Goal: Task Accomplishment & Management: Manage account settings

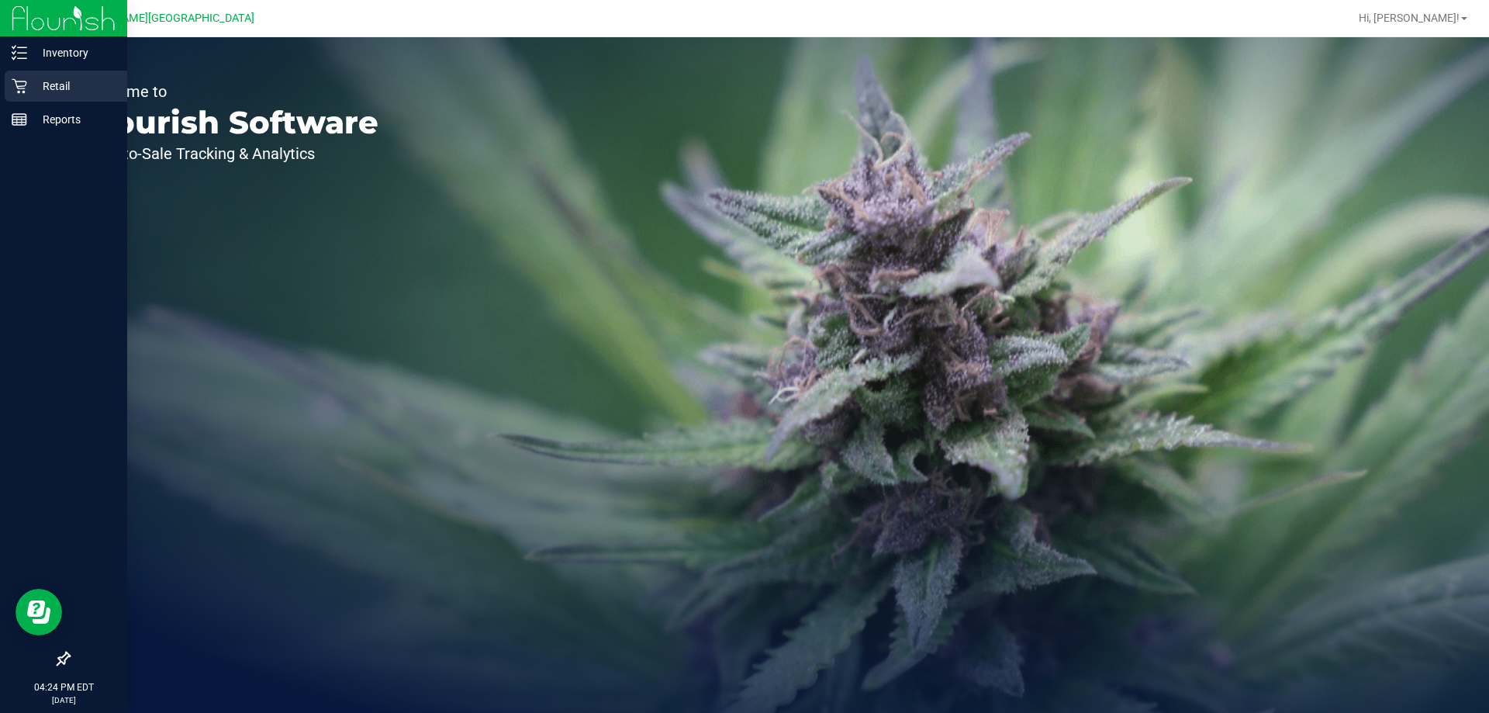
click at [27, 92] on p "Retail" at bounding box center [73, 86] width 93 height 19
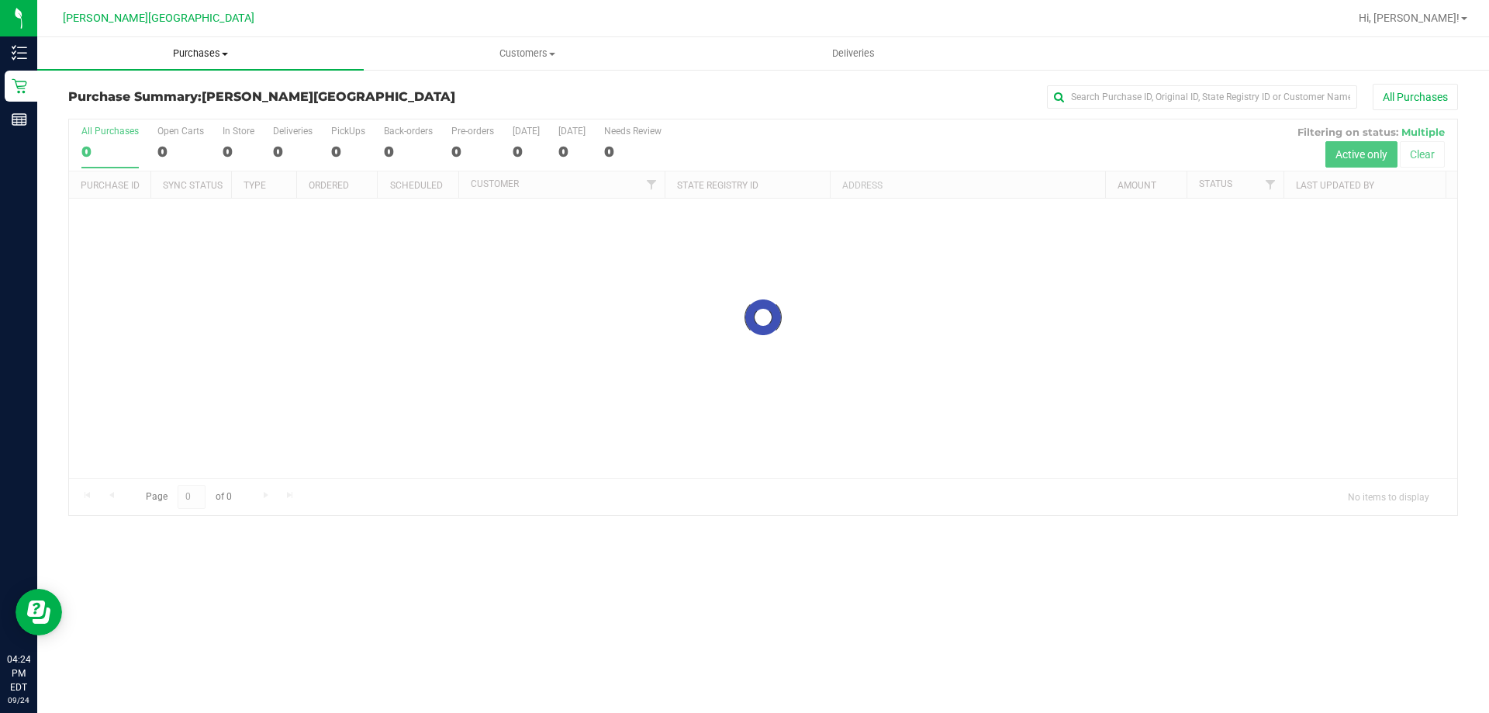
click at [209, 44] on uib-tab-heading "Purchases Summary of purchases Fulfillment All purchases" at bounding box center [200, 53] width 326 height 33
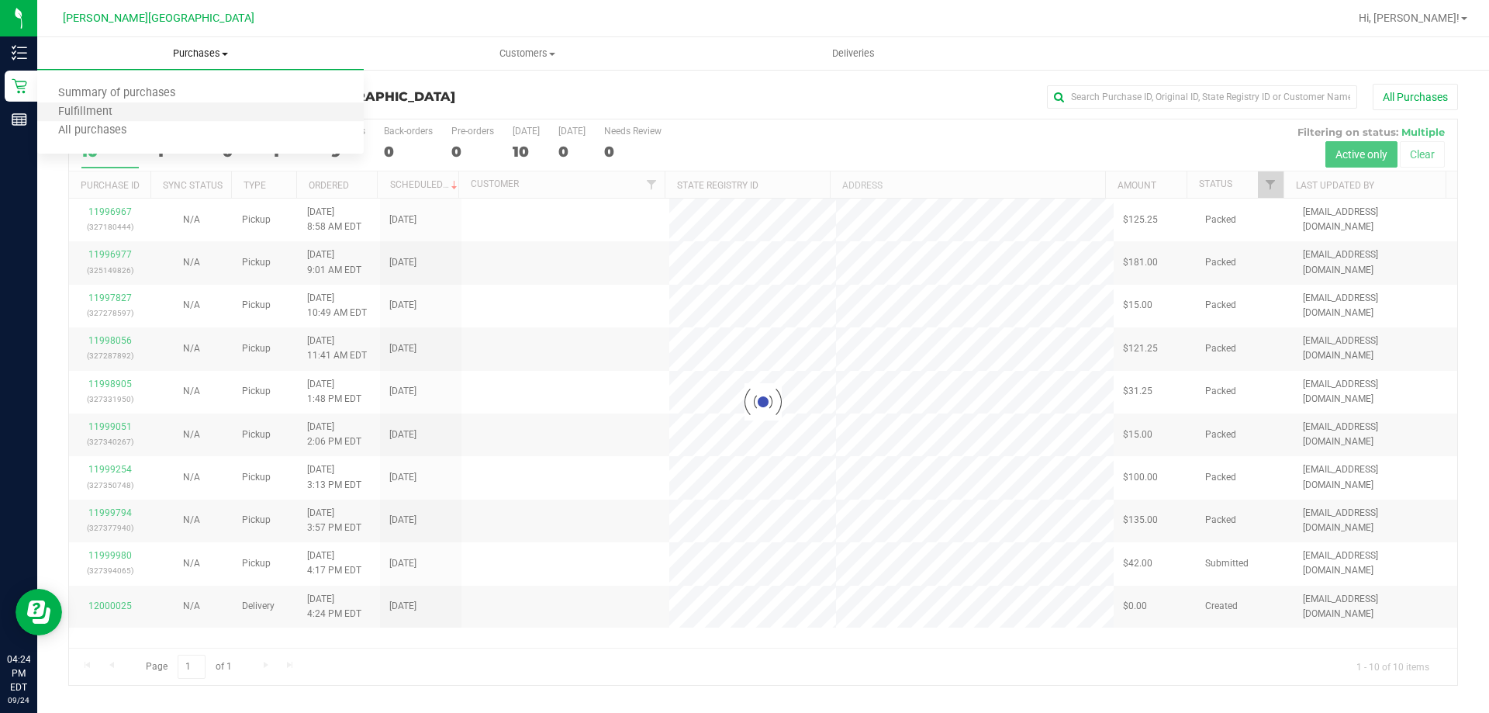
click at [192, 113] on li "Fulfillment" at bounding box center [200, 112] width 326 height 19
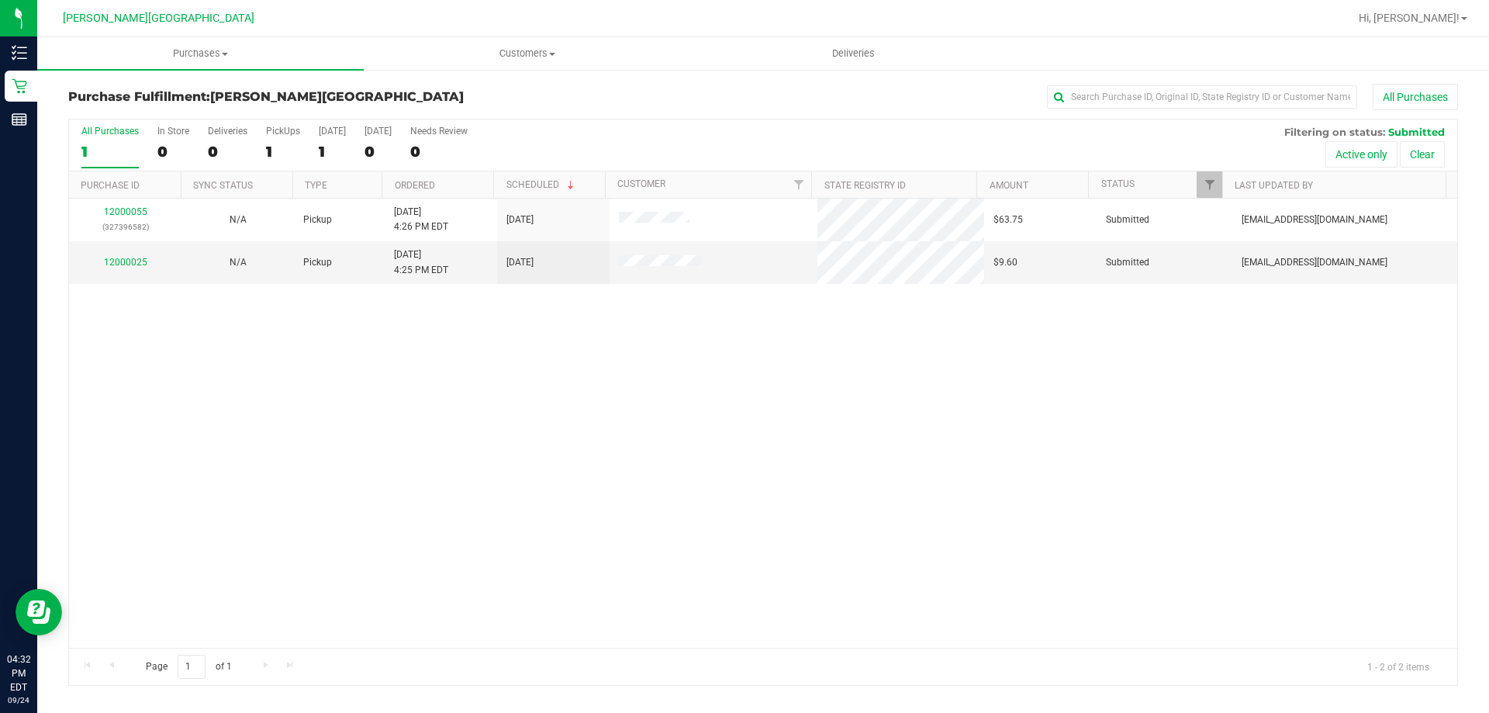
click at [670, 375] on div "12000055 (327396582) N/A Pickup 9/24/2025 4:26 PM EDT 9/24/2025 $63.75 Submitte…" at bounding box center [763, 423] width 1388 height 449
click at [326, 361] on div "12000055 (327396582) N/A Pickup 9/24/2025 4:26 PM EDT 9/24/2025 $63.75 Submitte…" at bounding box center [763, 423] width 1388 height 449
click at [758, 538] on div "12000055 (327396582) N/A Pickup 9/24/2025 4:26 PM EDT 9/24/2025 $63.75 Submitte…" at bounding box center [763, 423] width 1388 height 449
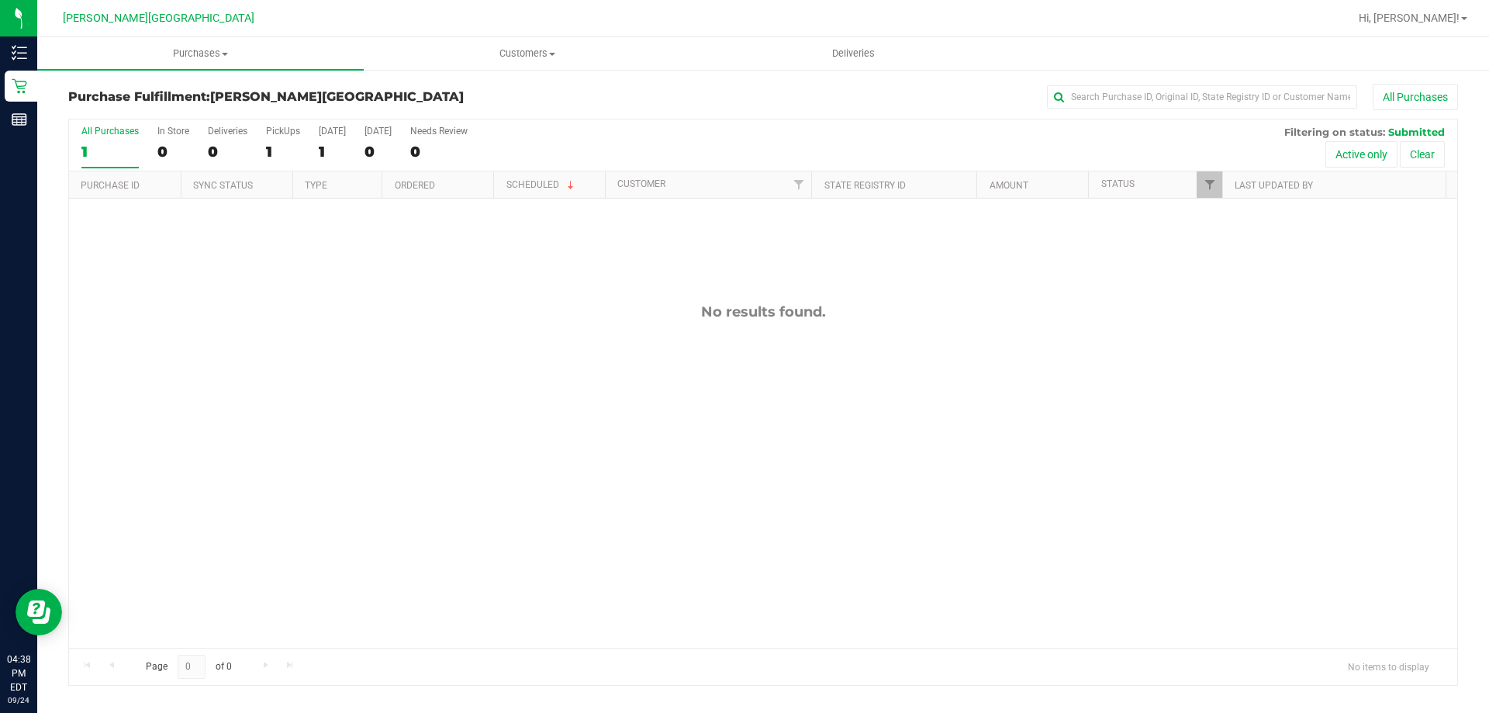
click at [995, 368] on div "No results found." at bounding box center [763, 476] width 1388 height 554
click at [672, 544] on div "No results found." at bounding box center [763, 476] width 1388 height 554
click at [896, 447] on div "No results found." at bounding box center [763, 476] width 1388 height 554
click at [587, 368] on div "No results found." at bounding box center [763, 476] width 1388 height 554
click at [825, 115] on div "Purchase Fulfillment: Merritt Island WC All Purchases" at bounding box center [763, 101] width 1390 height 34
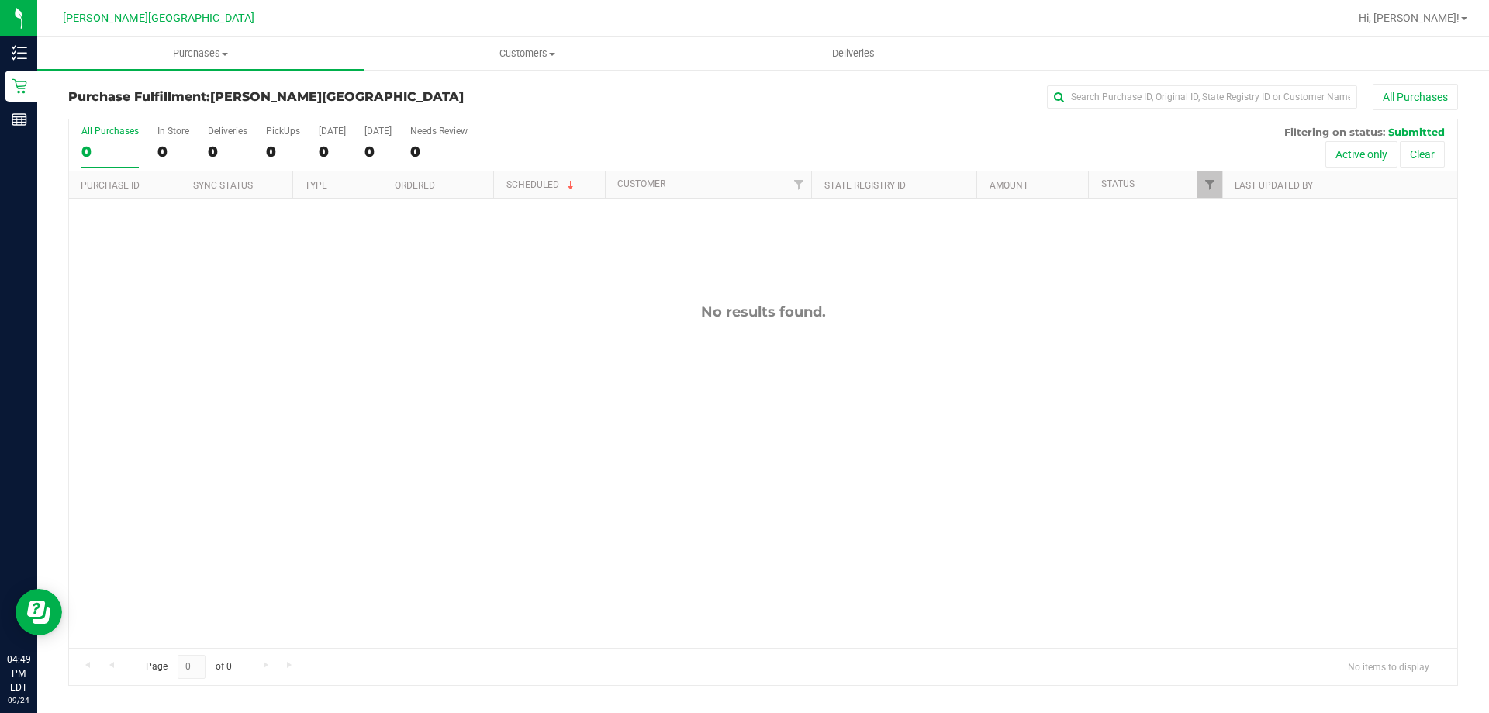
click at [831, 277] on div "No results found." at bounding box center [763, 476] width 1388 height 554
click at [503, 245] on div "No results found." at bounding box center [763, 476] width 1388 height 554
click at [169, 57] on span "Purchases" at bounding box center [200, 54] width 326 height 14
click at [87, 116] on span "Fulfillment" at bounding box center [85, 111] width 96 height 13
click at [744, 109] on div "All Purchases" at bounding box center [994, 97] width 927 height 26
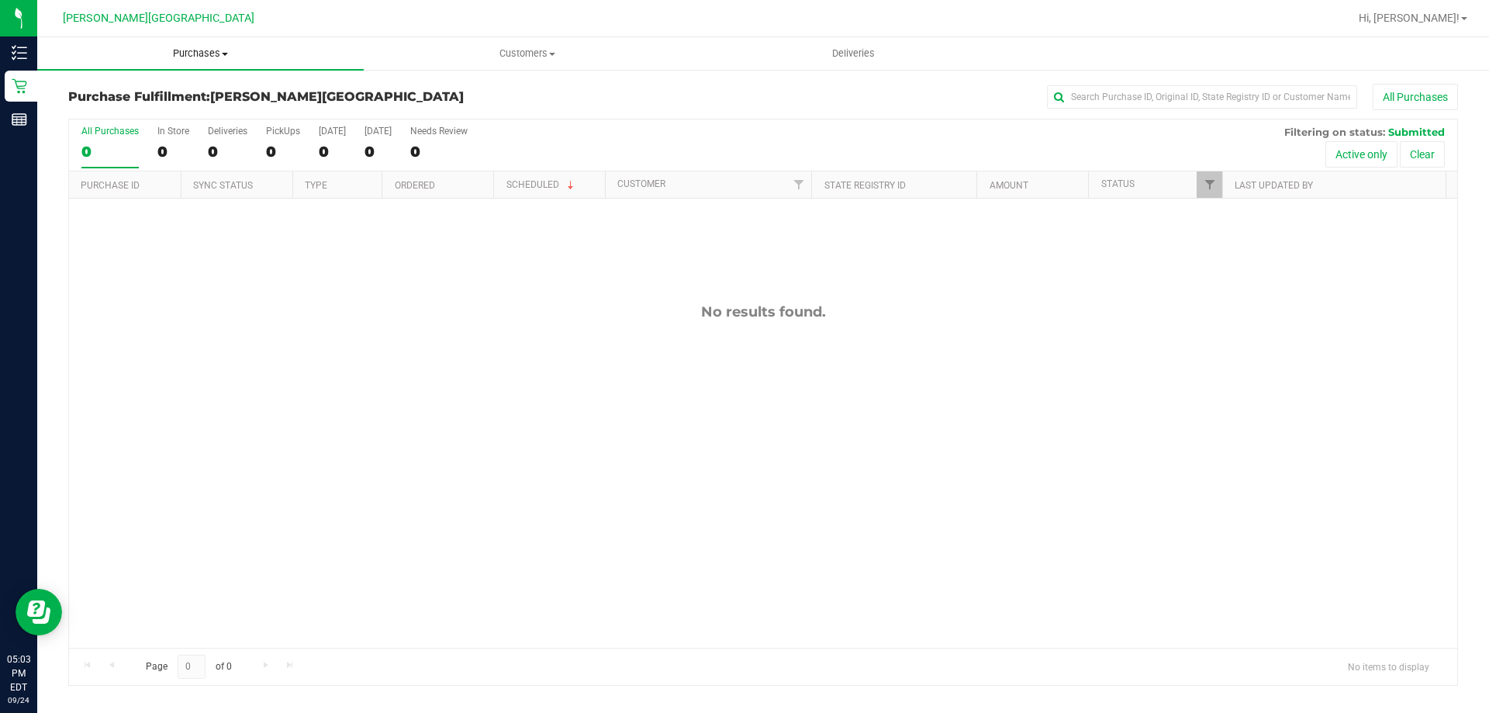
click at [212, 47] on span "Purchases" at bounding box center [200, 54] width 326 height 14
click at [123, 119] on span "Fulfillment" at bounding box center [85, 111] width 96 height 13
click at [729, 368] on div "No results found." at bounding box center [763, 476] width 1388 height 554
click at [629, 344] on div "No results found." at bounding box center [763, 476] width 1388 height 554
click at [193, 49] on span "Purchases" at bounding box center [200, 54] width 326 height 14
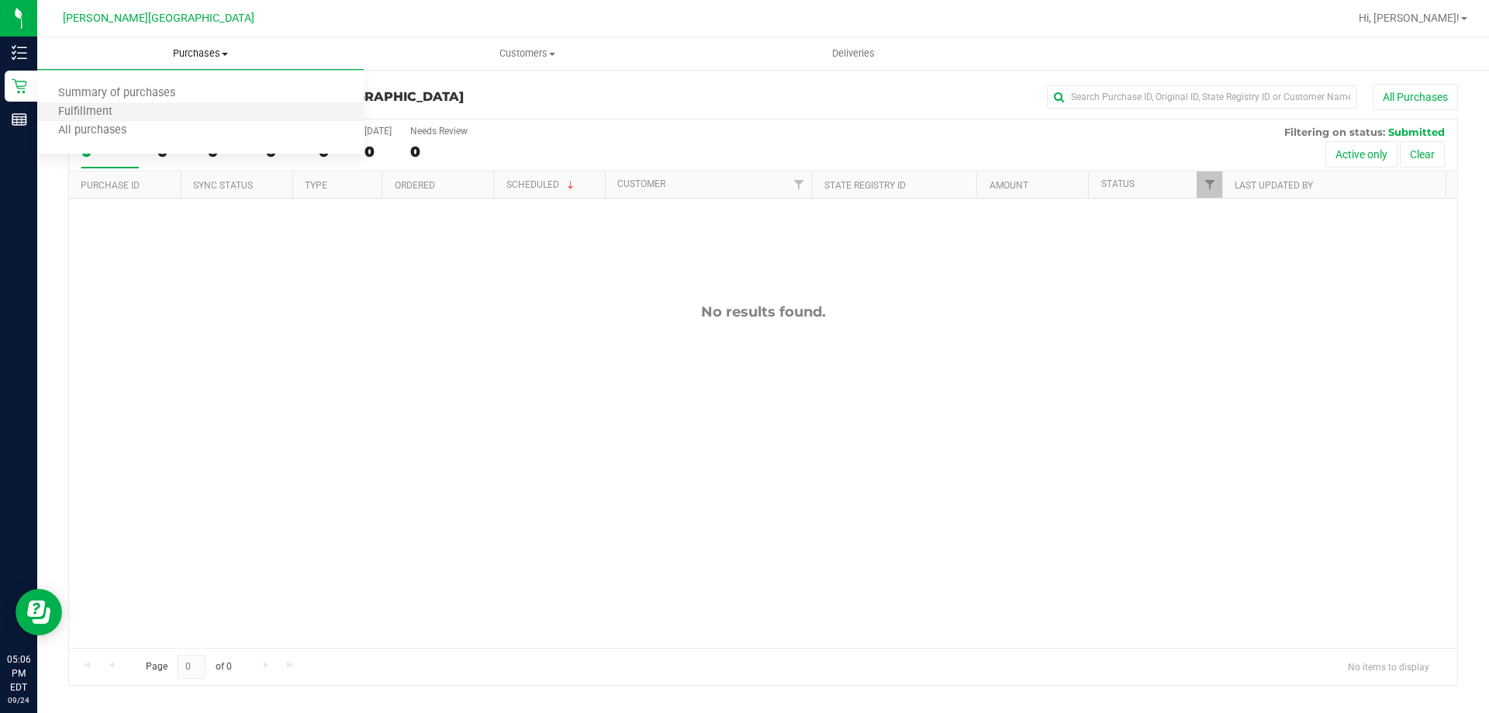
click at [176, 114] on li "Fulfillment" at bounding box center [200, 112] width 326 height 19
click at [216, 55] on span "Purchases" at bounding box center [200, 54] width 326 height 14
click at [180, 119] on li "Fulfillment" at bounding box center [200, 112] width 326 height 19
click at [219, 50] on span "Purchases" at bounding box center [200, 54] width 326 height 14
click at [147, 106] on li "Fulfillment" at bounding box center [200, 112] width 326 height 19
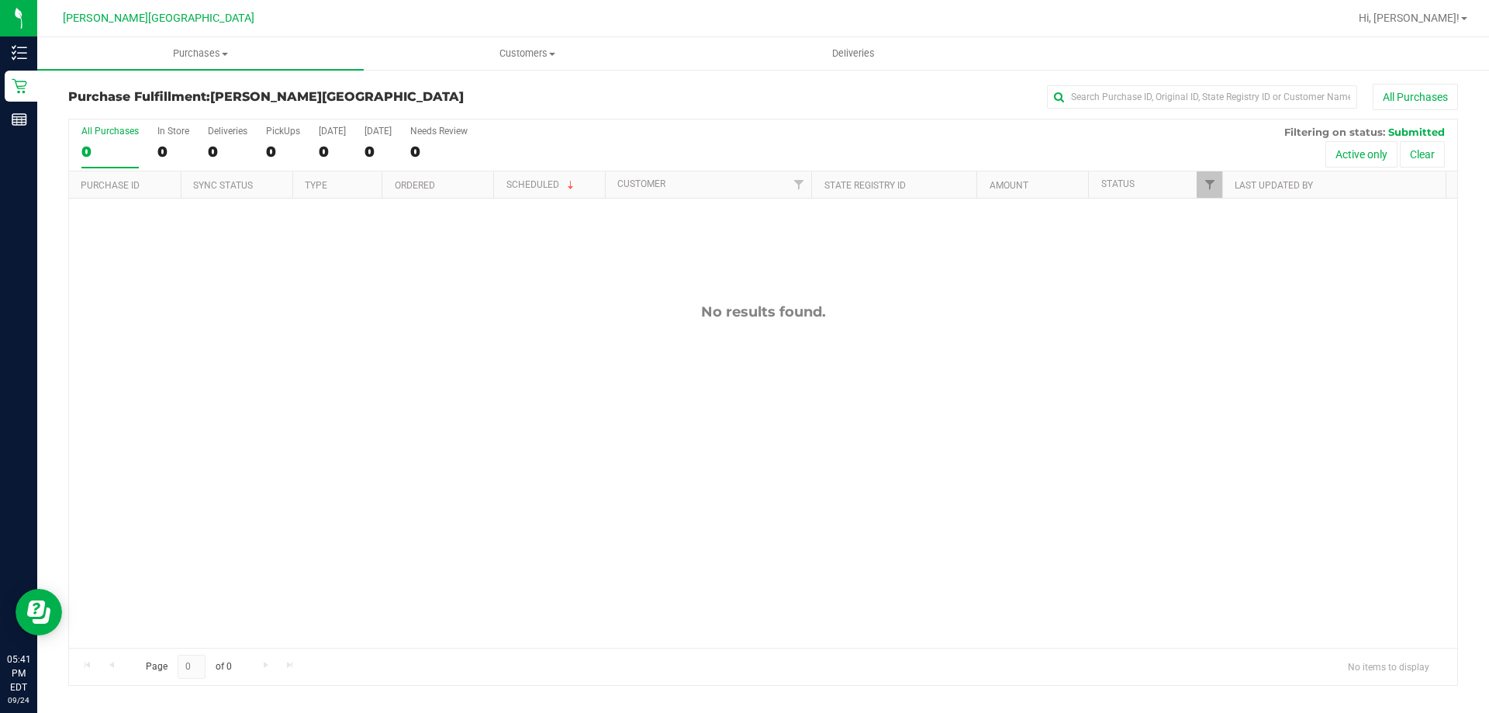
click at [784, 324] on div "No results found." at bounding box center [763, 476] width 1388 height 554
click at [174, 57] on span "Purchases" at bounding box center [200, 54] width 326 height 14
click at [149, 115] on li "Fulfillment" at bounding box center [200, 112] width 326 height 19
click at [309, 273] on div "No results found." at bounding box center [763, 476] width 1388 height 554
click at [538, 441] on div "No results found." at bounding box center [763, 476] width 1388 height 554
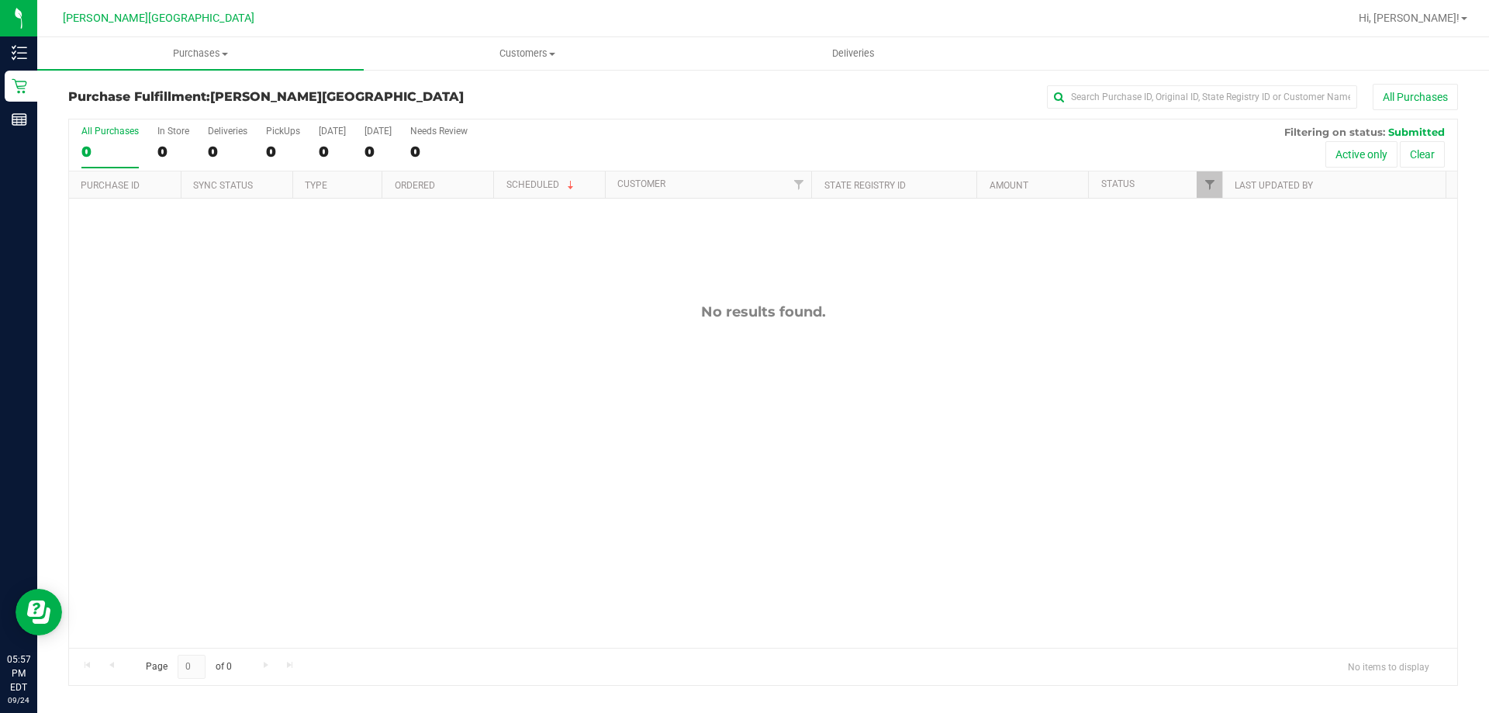
click at [658, 334] on div "No results found." at bounding box center [763, 476] width 1388 height 554
click at [776, 492] on div "No results found." at bounding box center [763, 476] width 1388 height 554
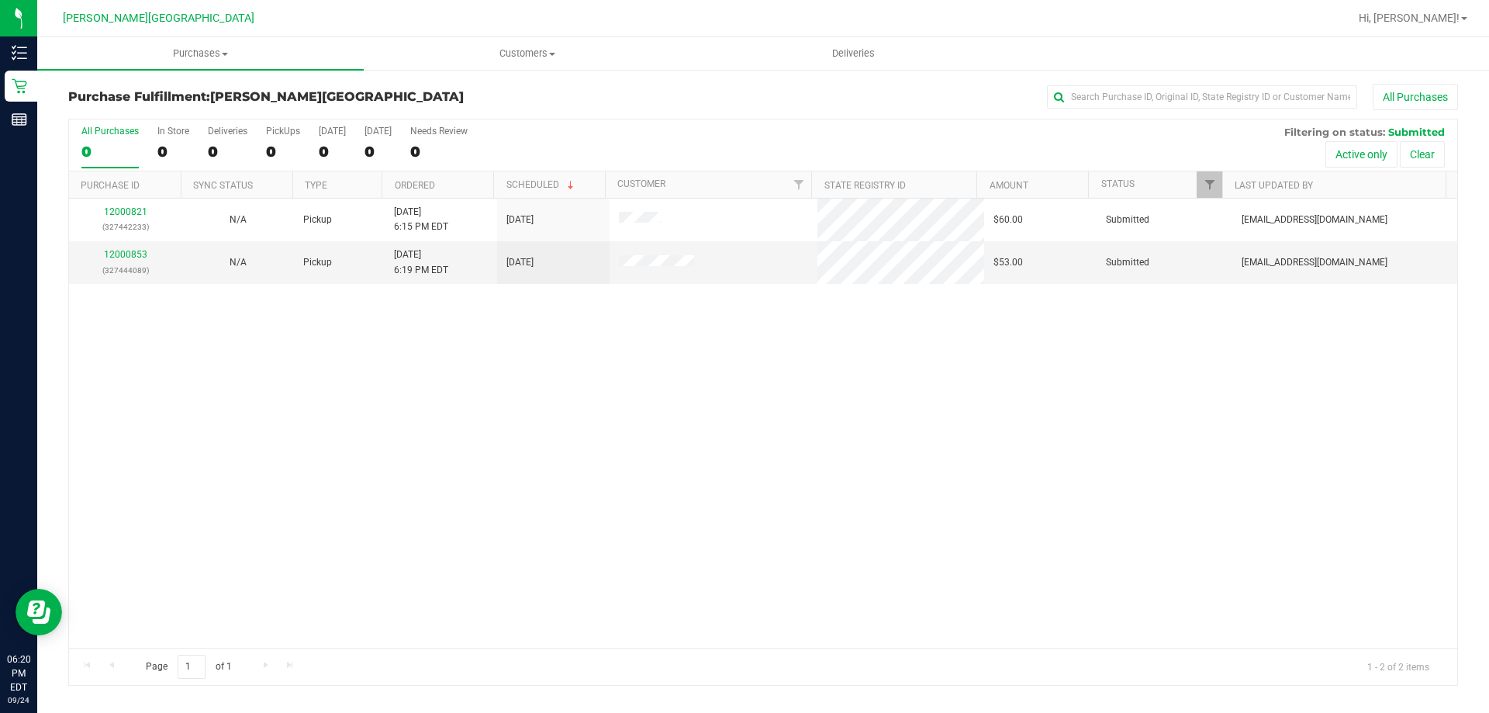
click at [140, 363] on div "12000821 (327442233) N/A Pickup 9/24/2025 6:15 PM EDT 9/24/2025 $60.00 Submitte…" at bounding box center [763, 423] width 1388 height 449
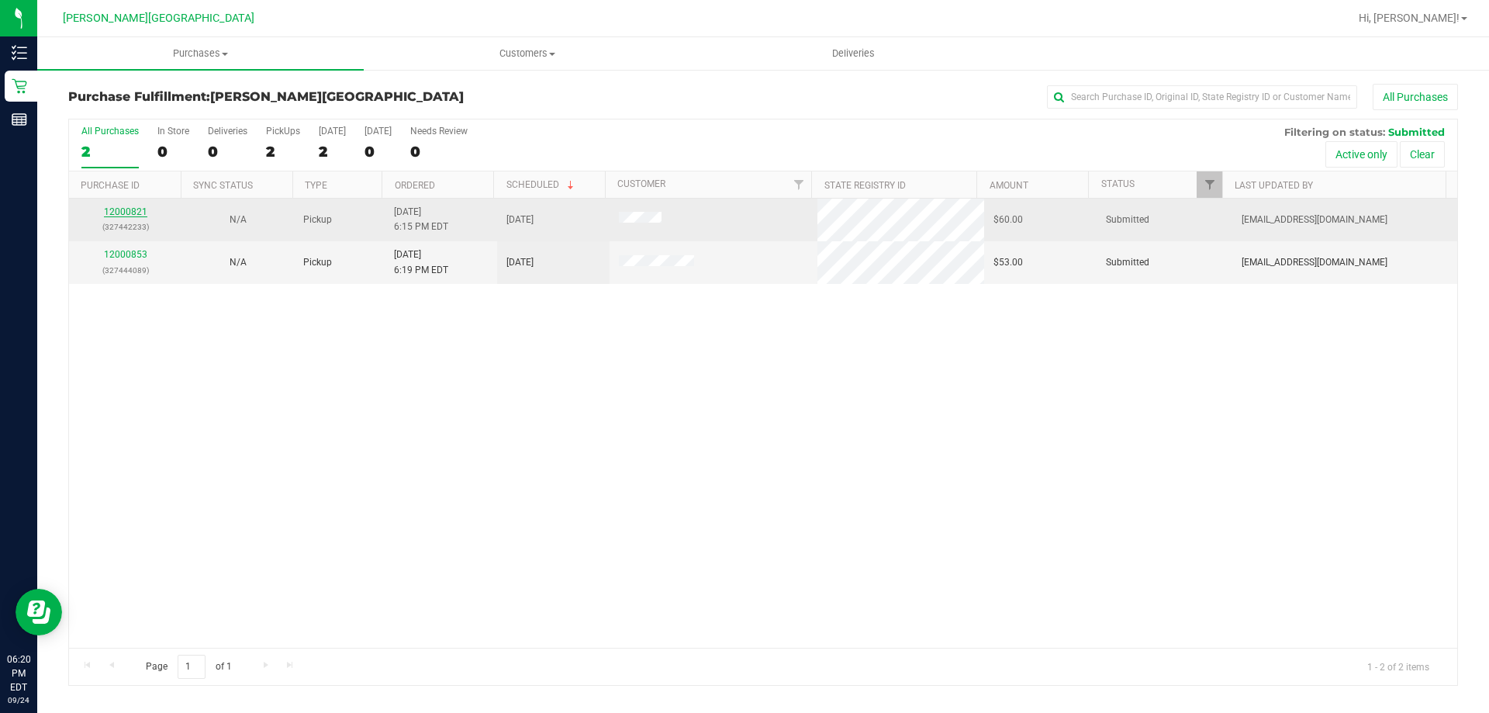
click at [133, 209] on link "12000821" at bounding box center [125, 211] width 43 height 11
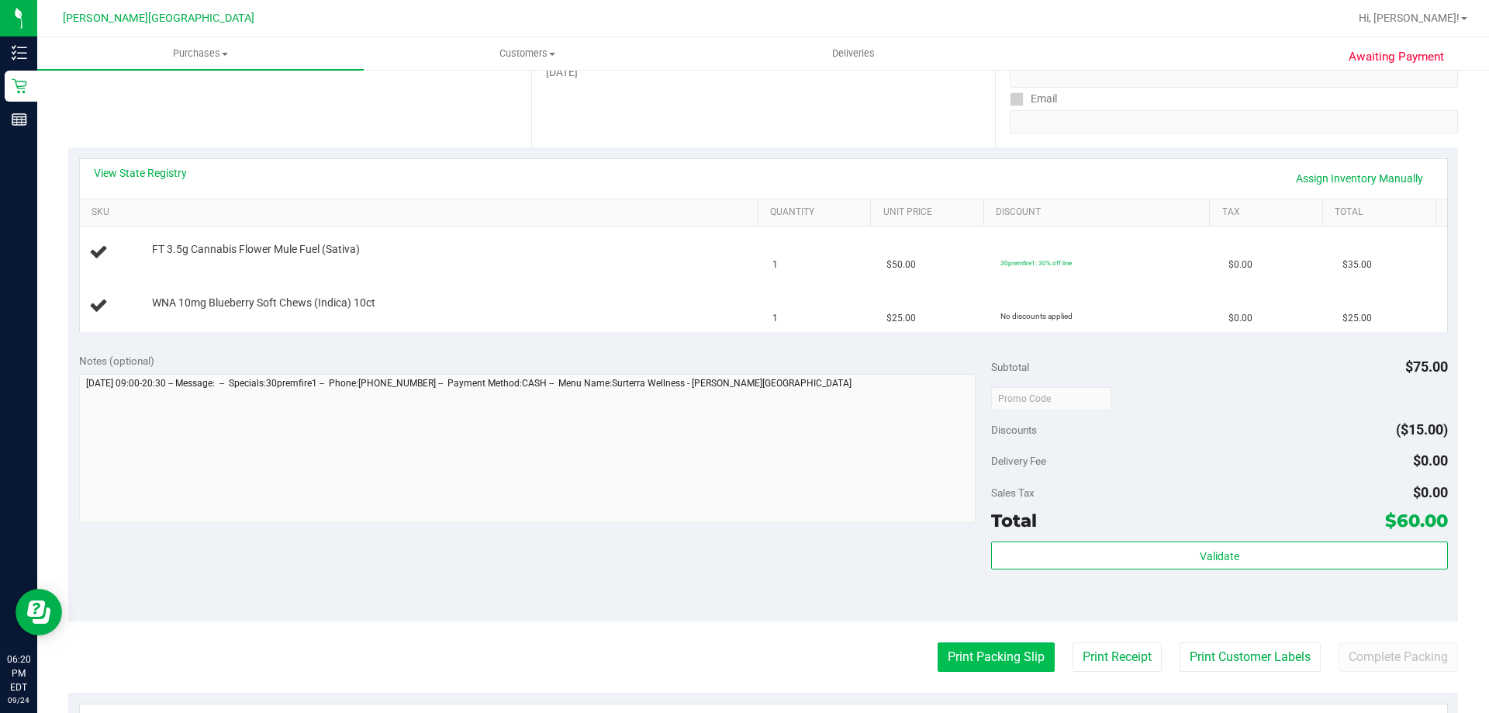
scroll to position [310, 0]
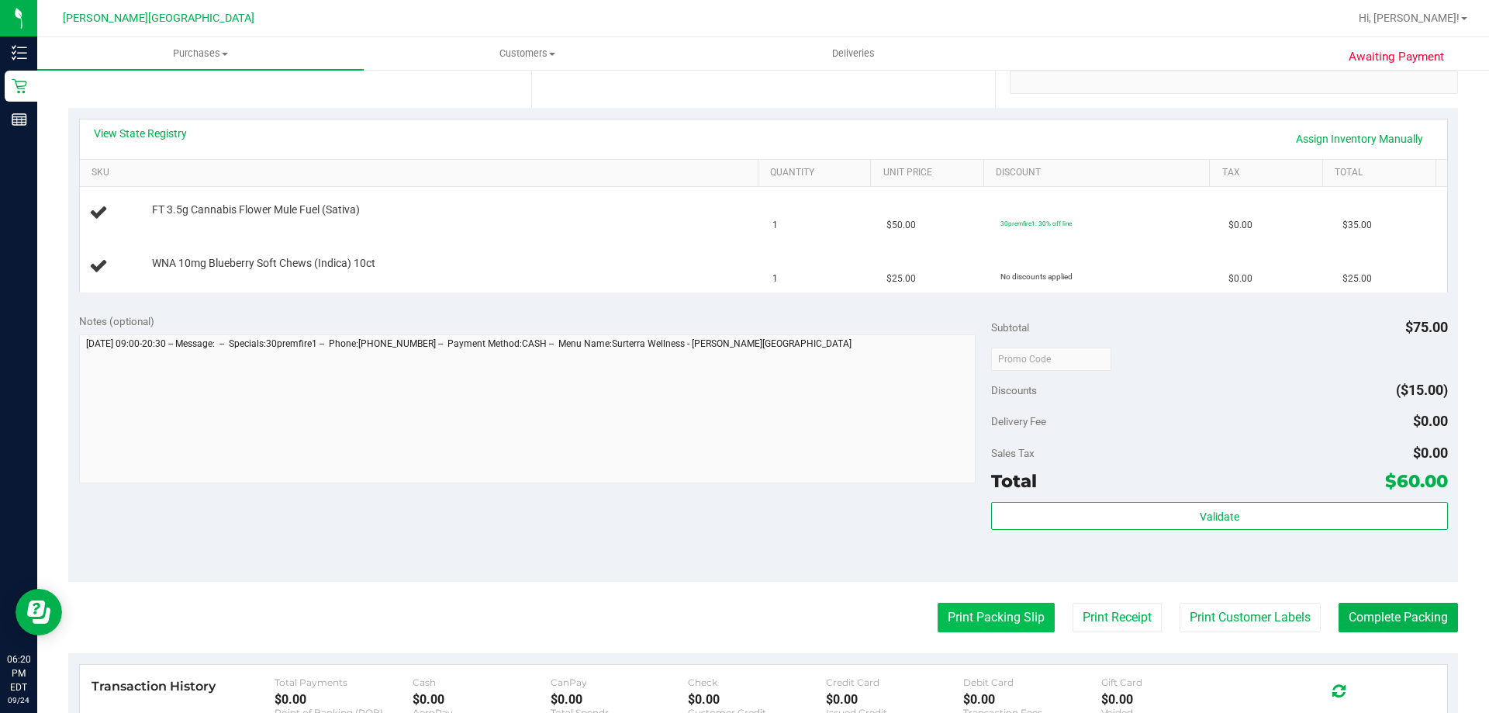
click at [983, 627] on button "Print Packing Slip" at bounding box center [996, 617] width 117 height 29
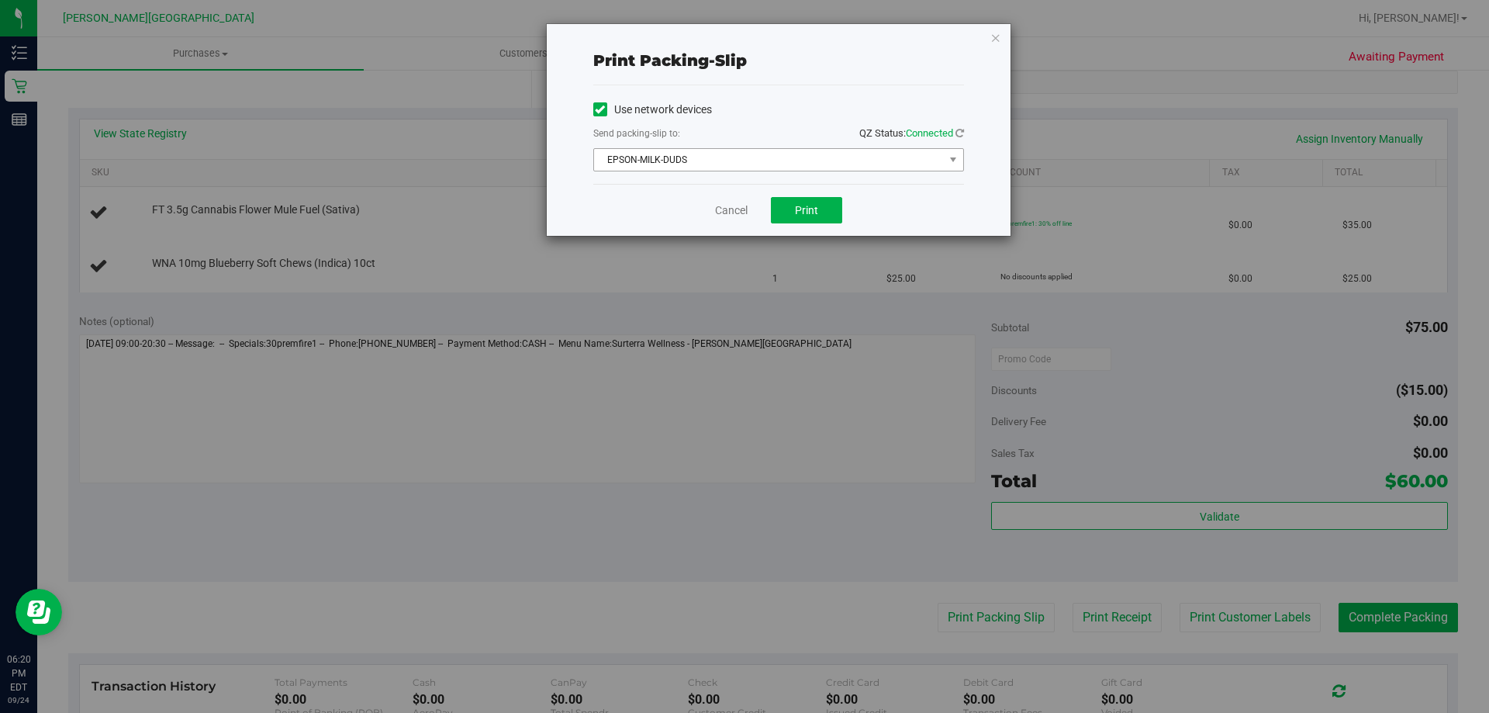
click at [847, 158] on span "EPSON-MILK-DUDS" at bounding box center [769, 160] width 350 height 22
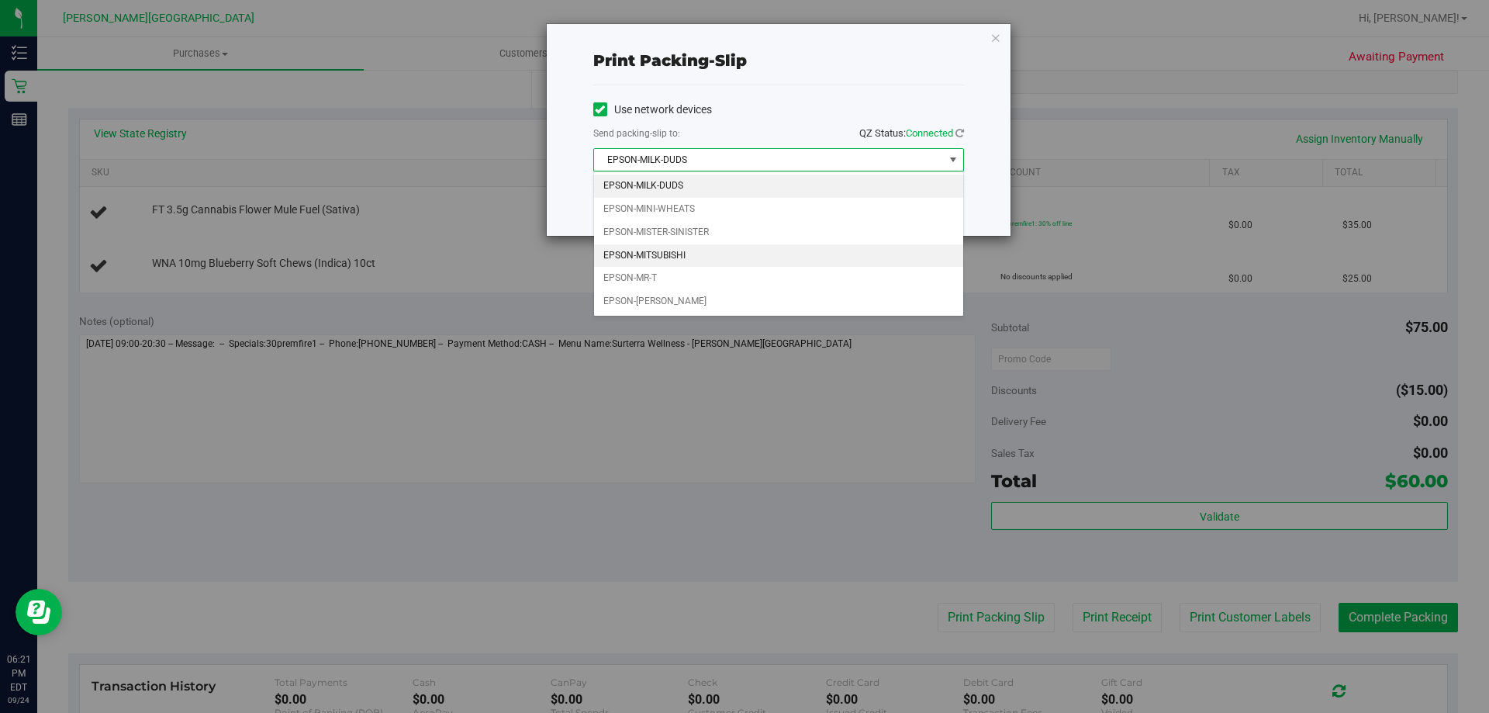
click at [677, 264] on li "EPSON-MITSUBISHI" at bounding box center [778, 255] width 369 height 23
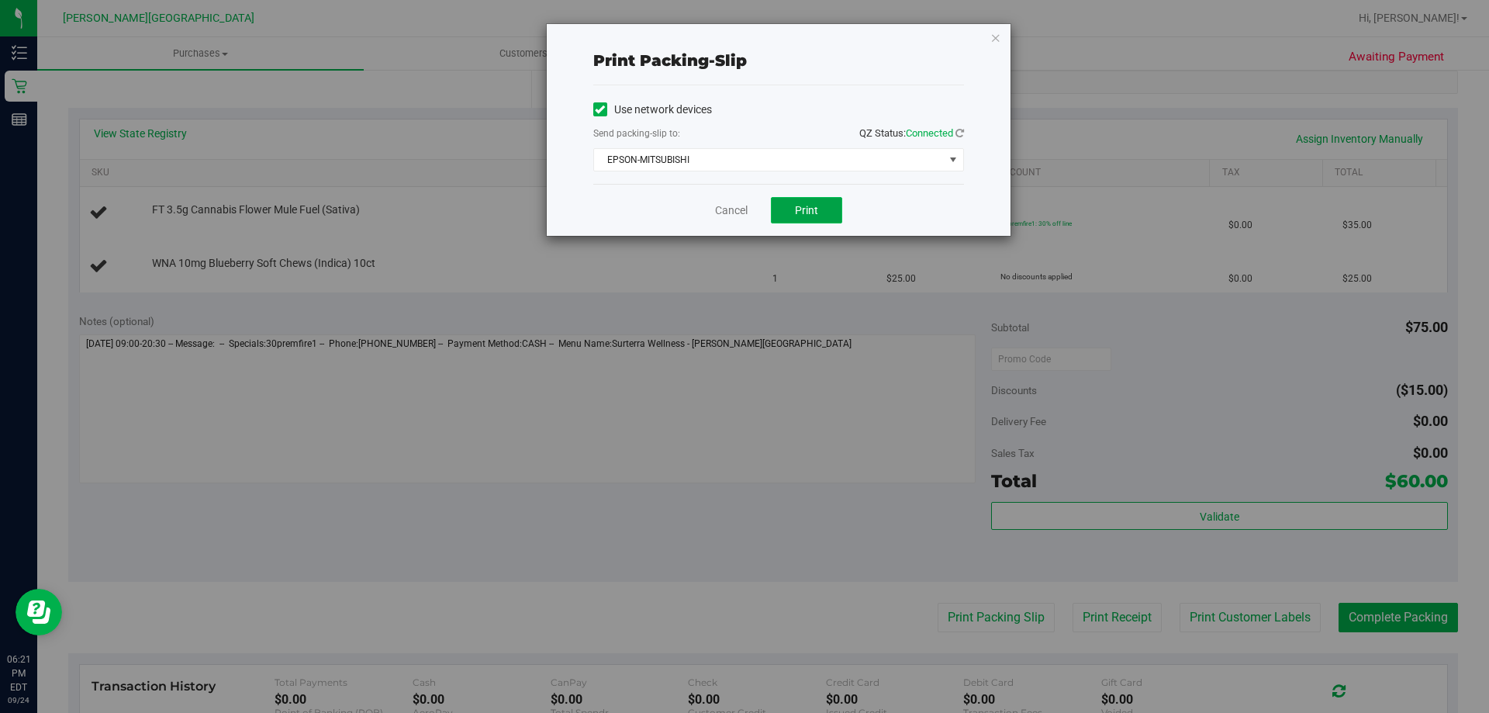
click at [810, 216] on span "Print" at bounding box center [806, 210] width 23 height 12
click at [996, 35] on icon "button" at bounding box center [995, 37] width 11 height 19
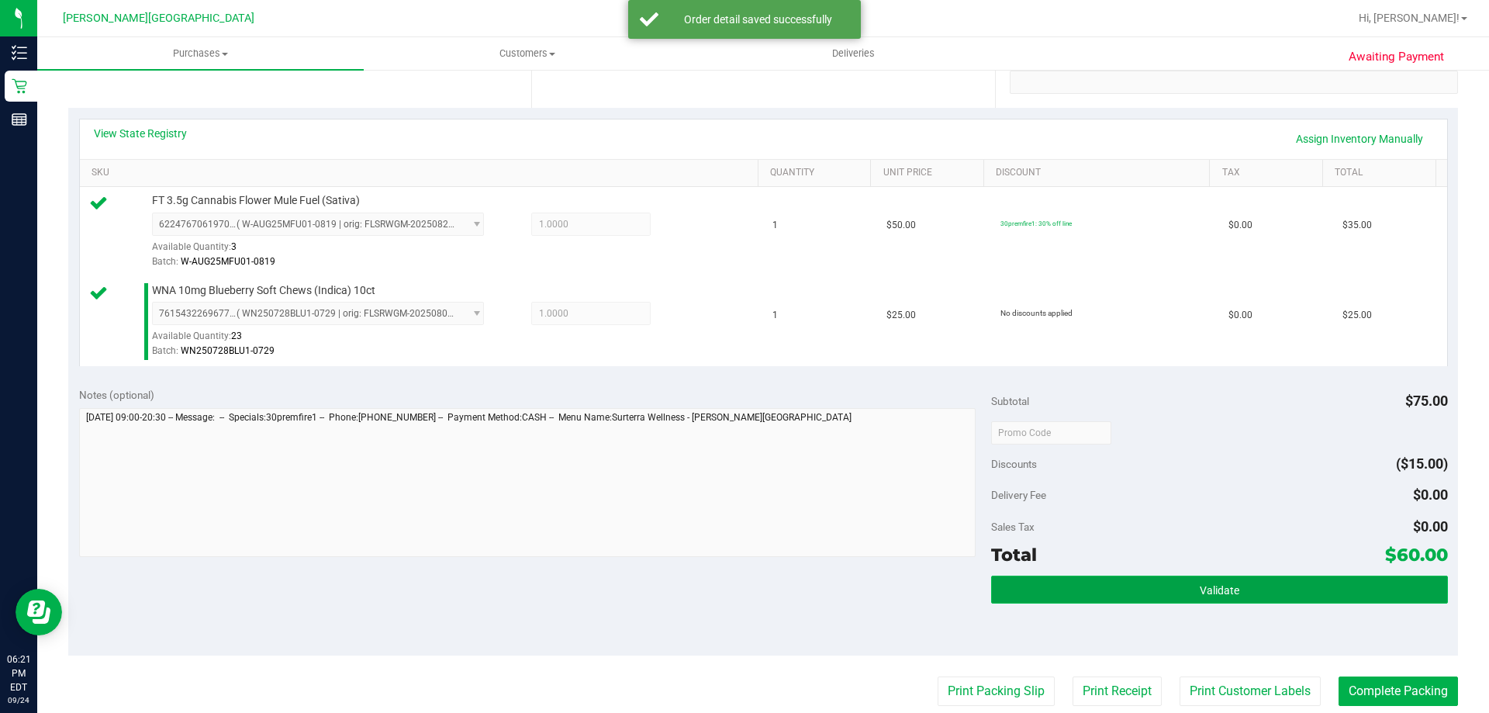
click at [1262, 582] on button "Validate" at bounding box center [1219, 589] width 456 height 28
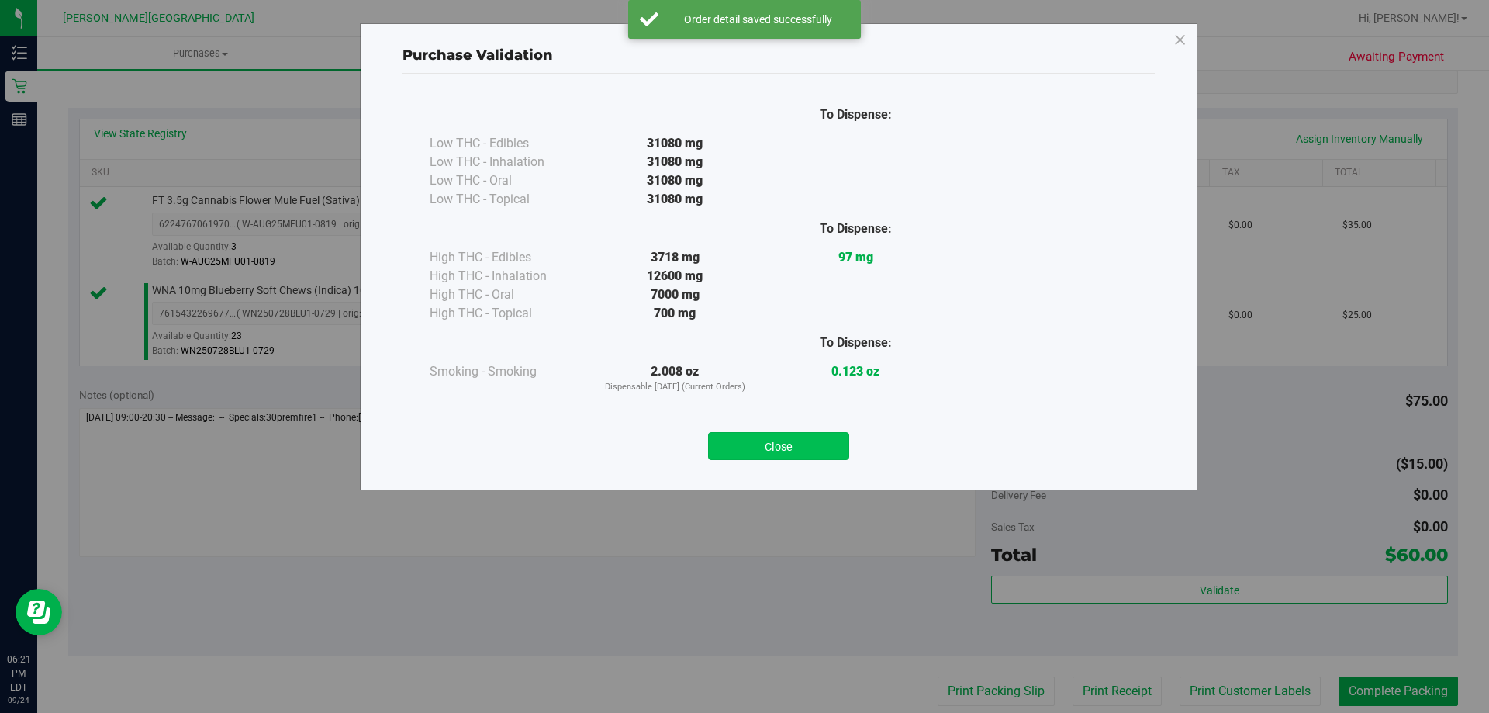
click at [813, 441] on button "Close" at bounding box center [778, 446] width 141 height 28
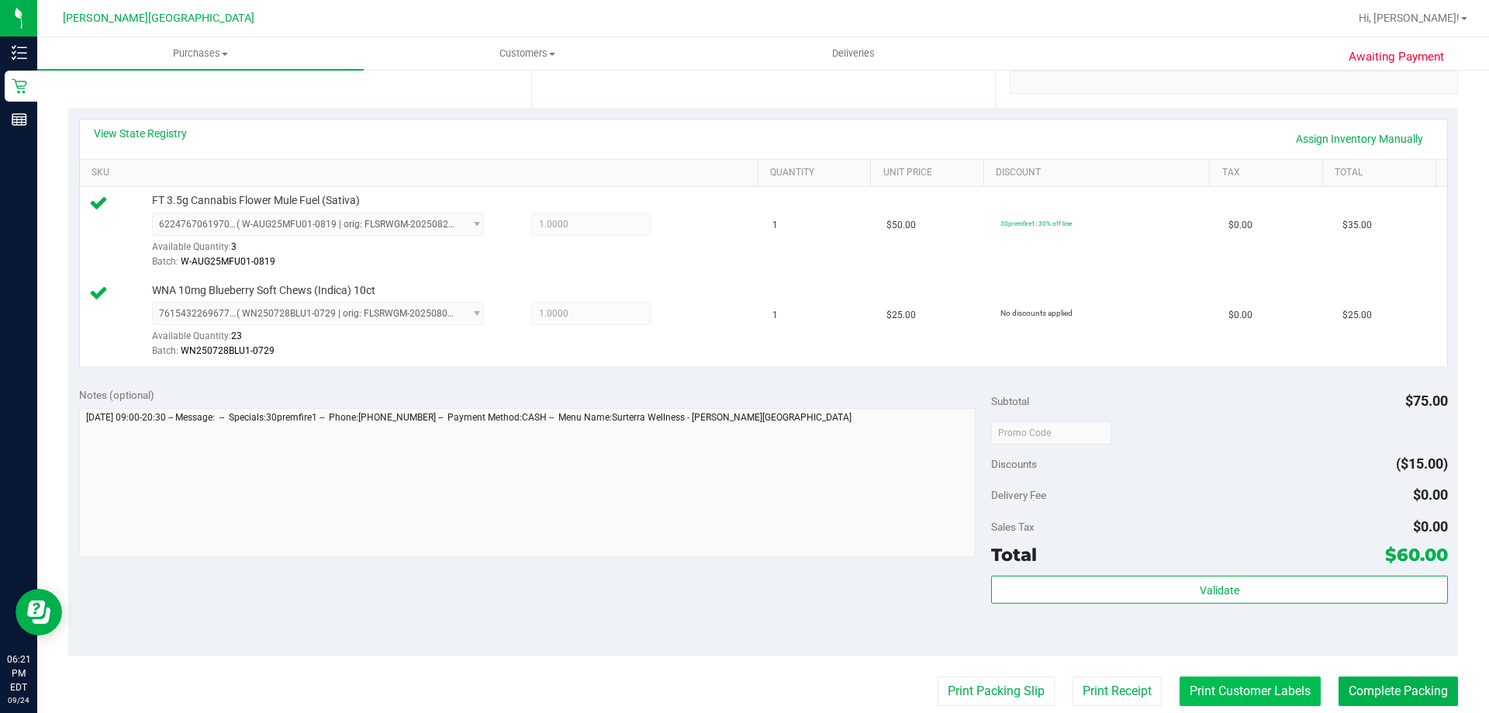
click at [1264, 703] on button "Print Customer Labels" at bounding box center [1249, 690] width 141 height 29
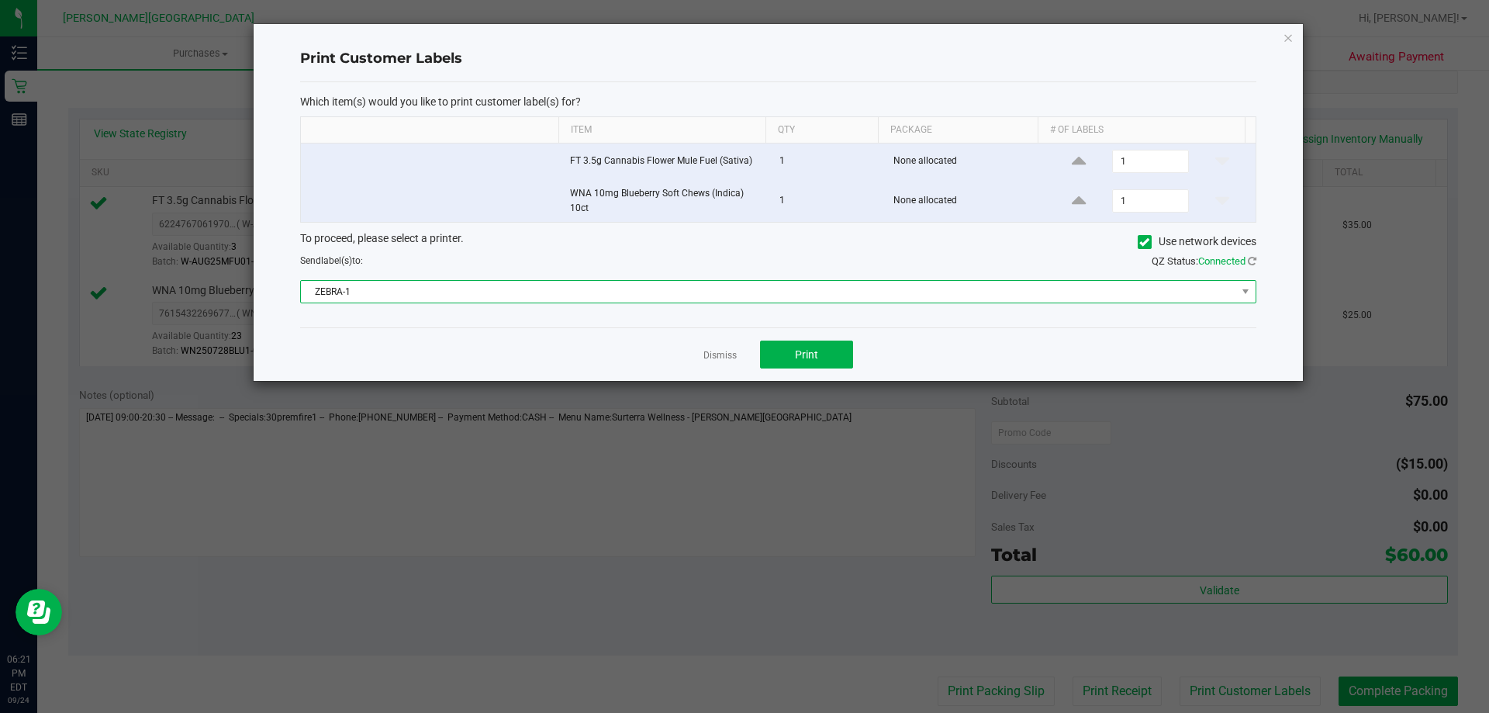
click at [785, 300] on span "ZEBRA-1" at bounding box center [768, 292] width 935 height 22
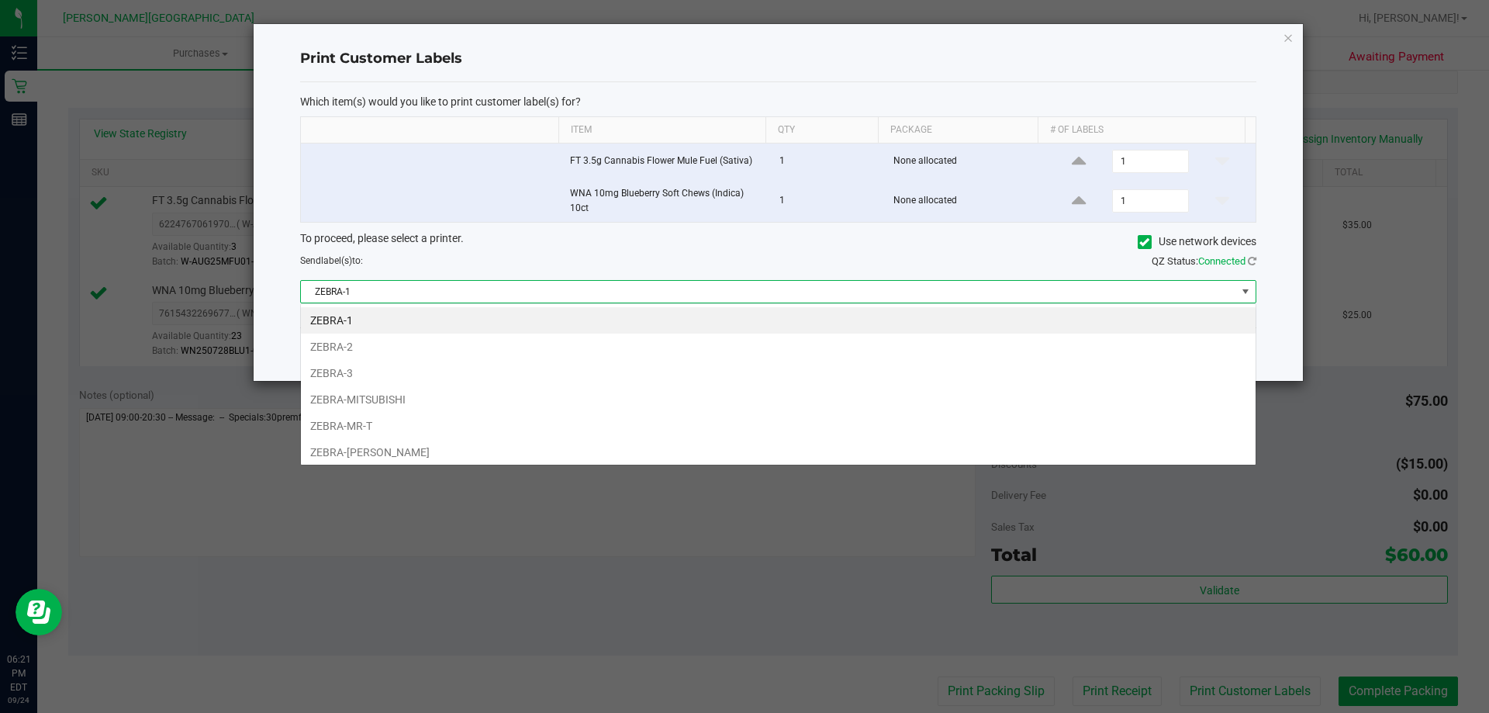
scroll to position [23, 955]
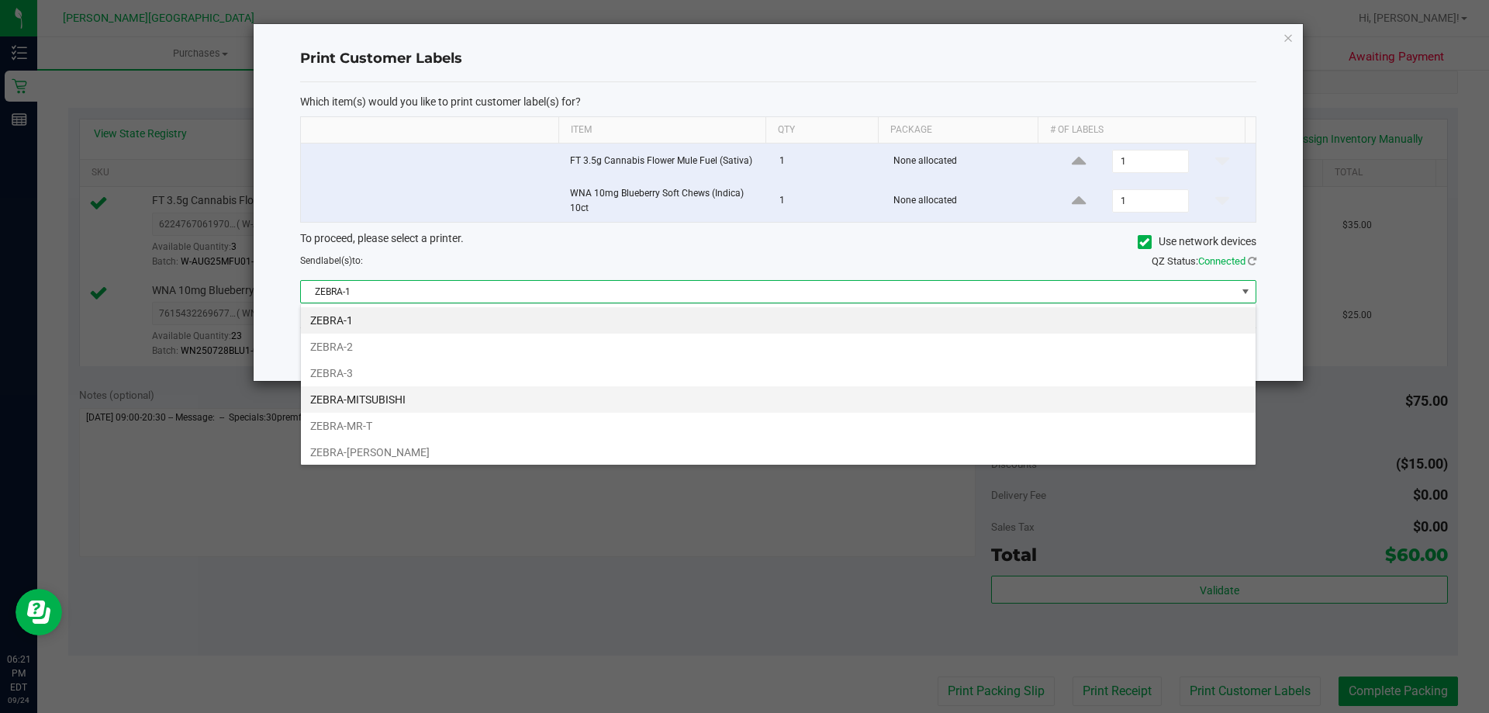
click at [395, 406] on li "ZEBRA-MITSUBISHI" at bounding box center [778, 399] width 955 height 26
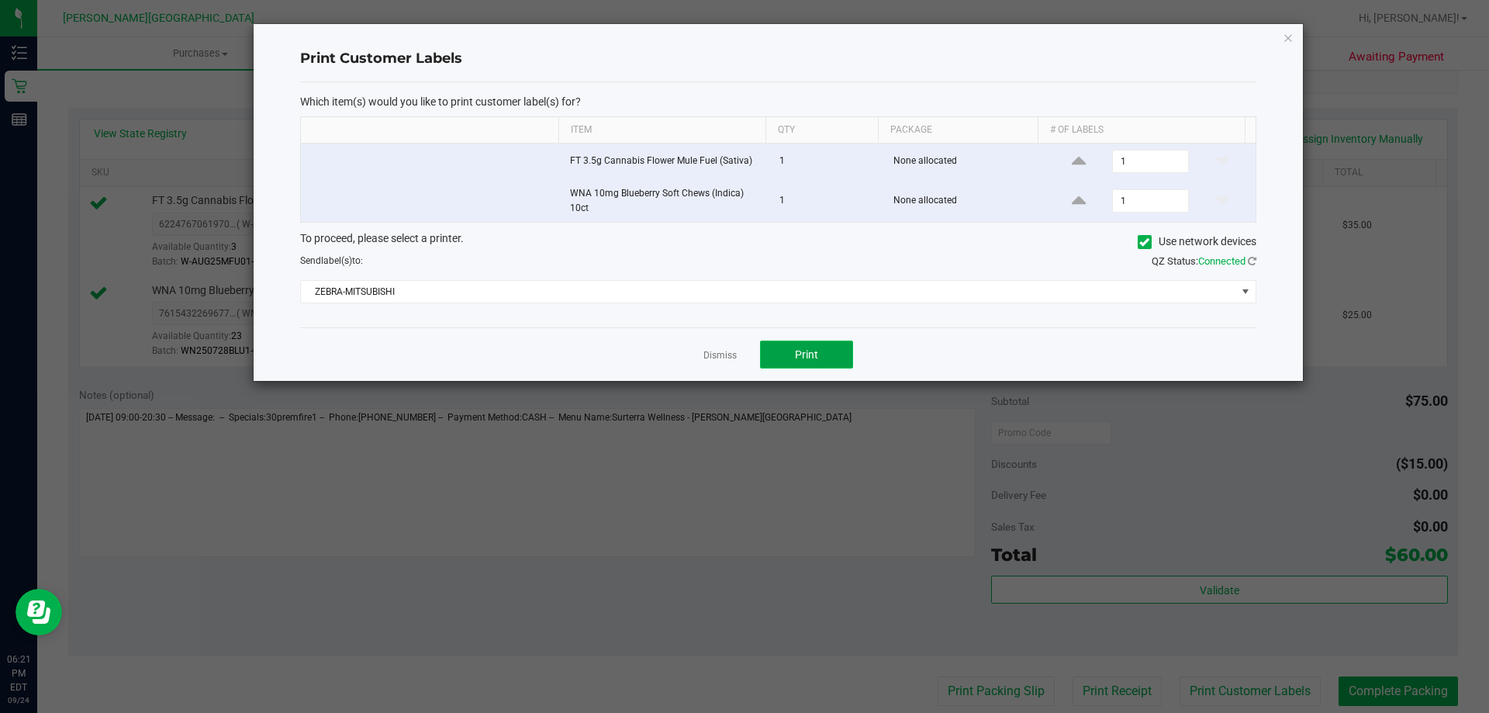
click at [789, 361] on button "Print" at bounding box center [806, 354] width 93 height 28
click at [1287, 40] on icon "button" at bounding box center [1288, 37] width 11 height 19
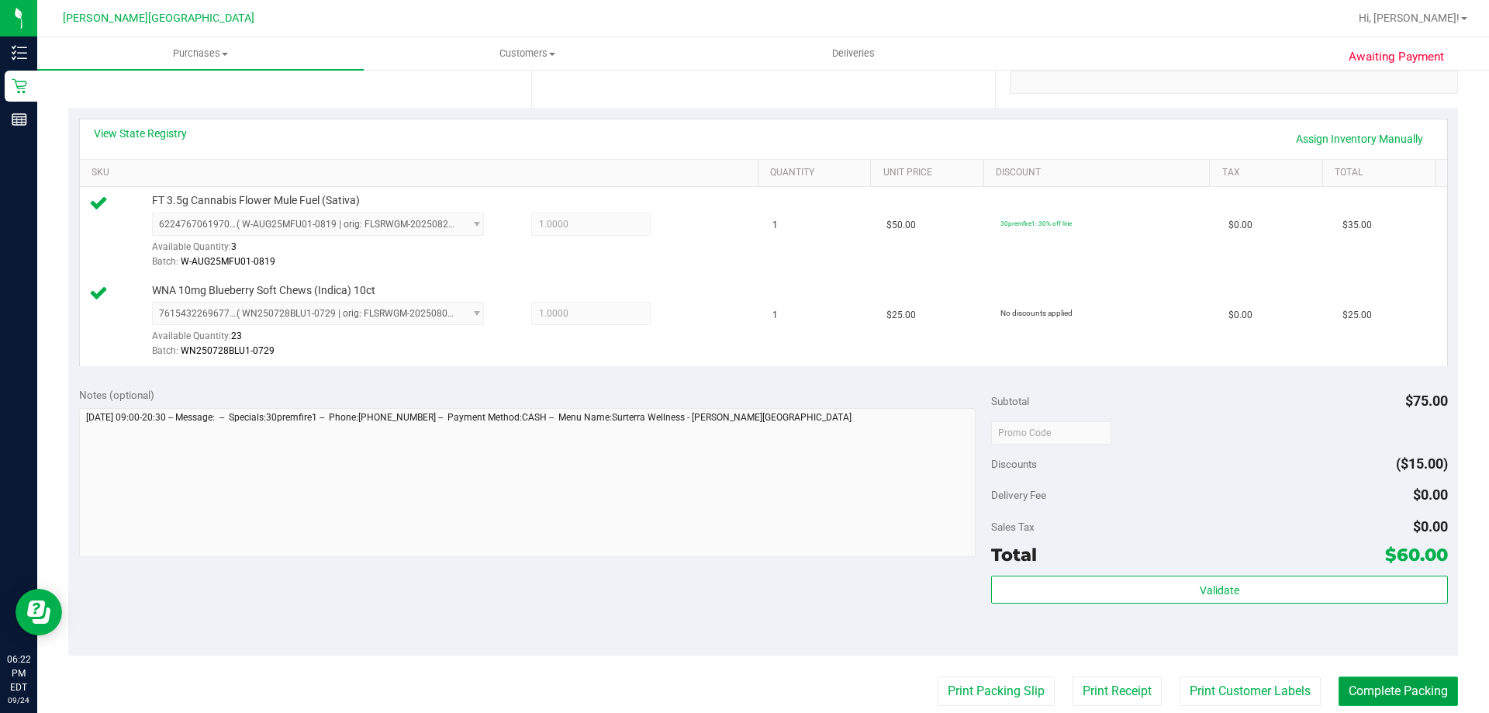
click at [1411, 690] on button "Complete Packing" at bounding box center [1397, 690] width 119 height 29
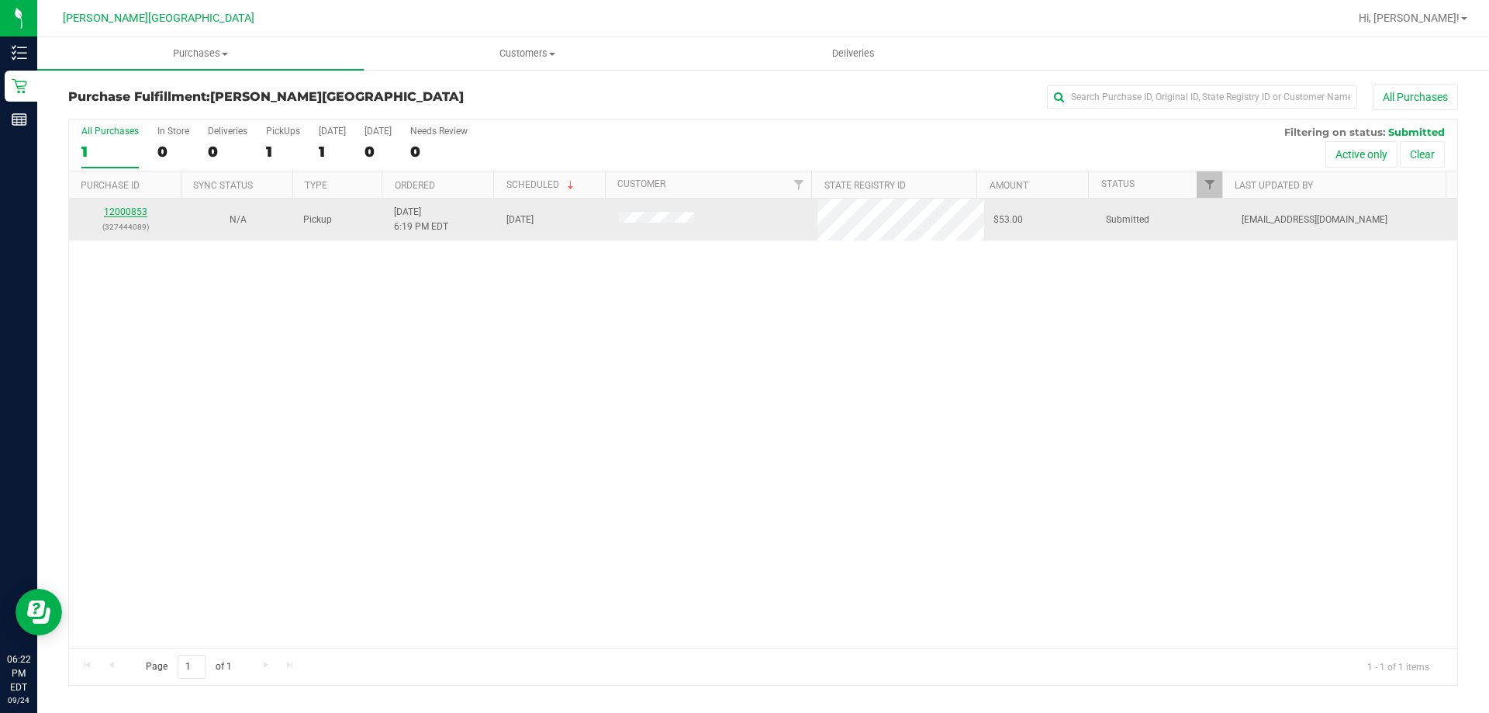
click at [109, 212] on link "12000853" at bounding box center [125, 211] width 43 height 11
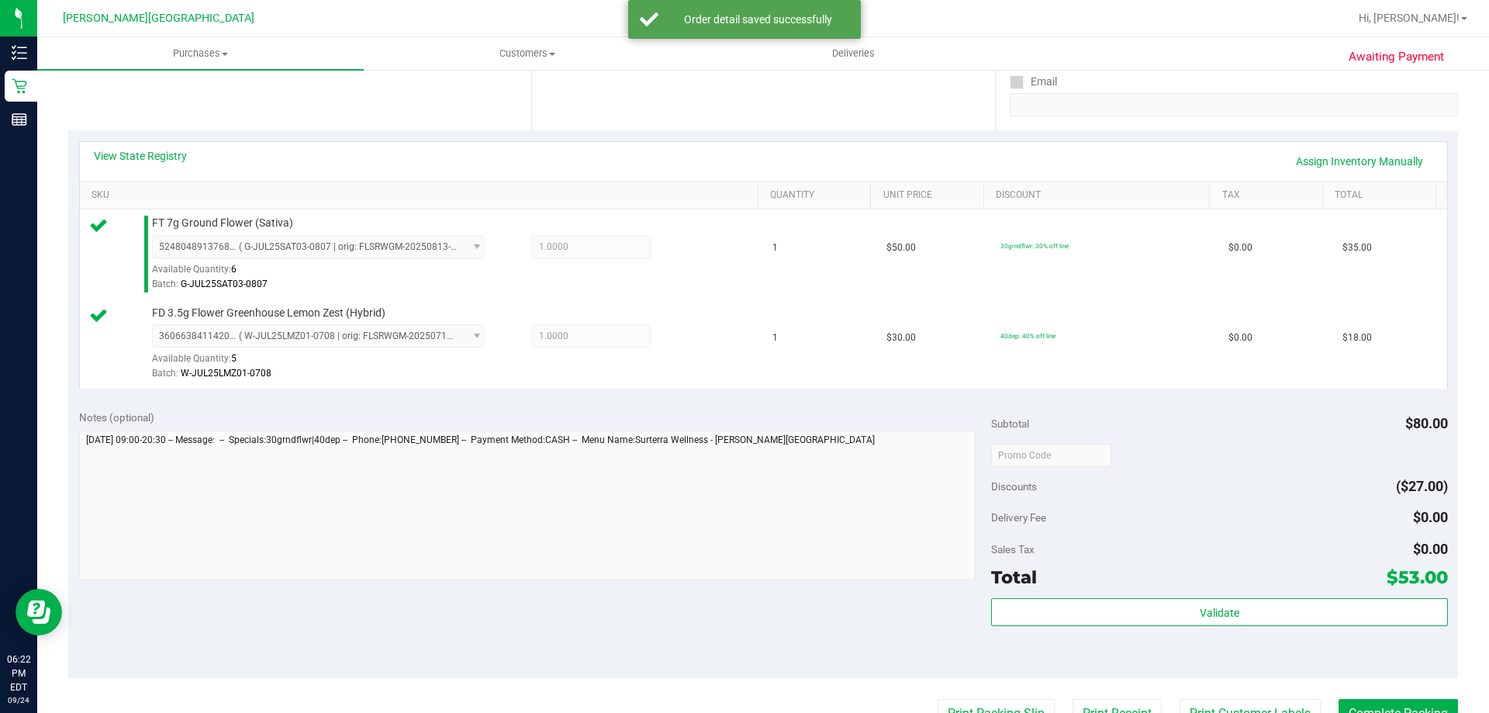
scroll to position [465, 0]
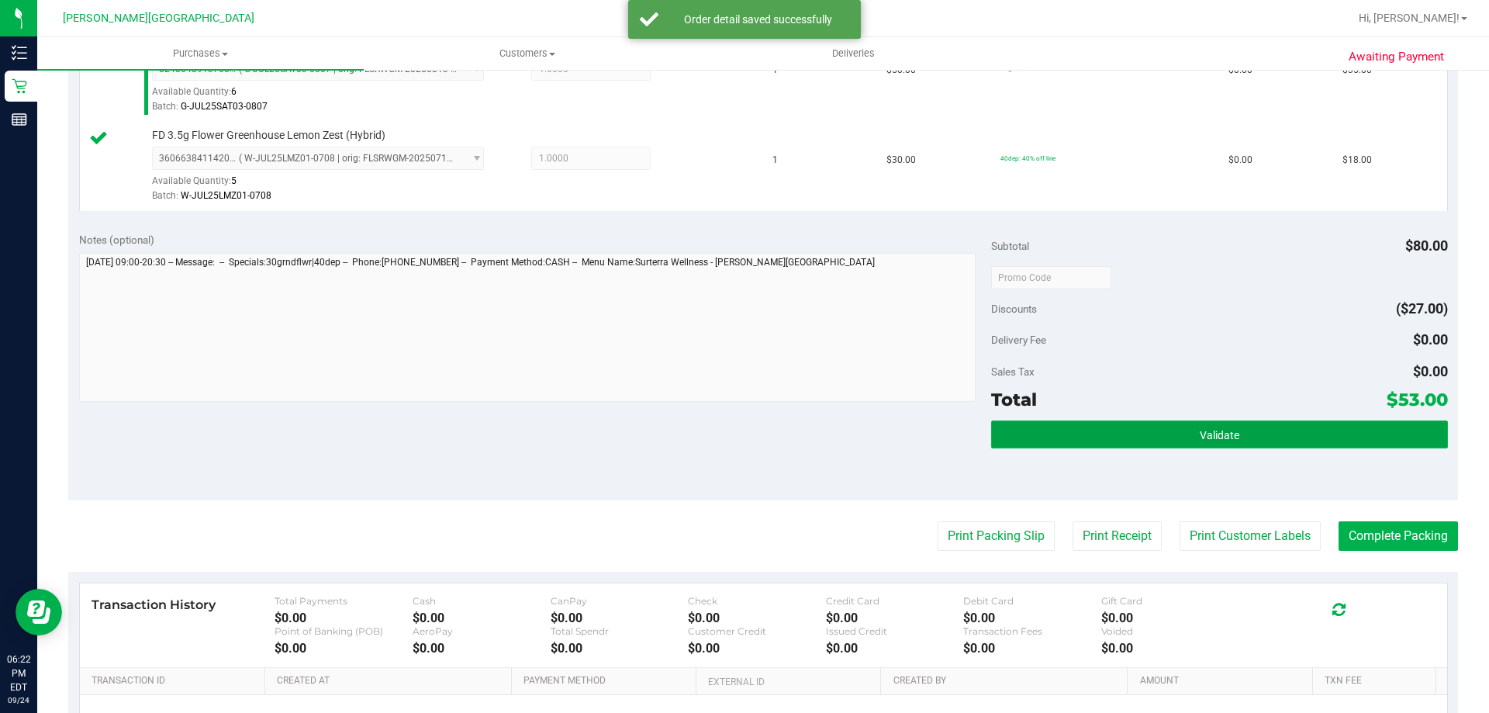
click at [1235, 444] on button "Validate" at bounding box center [1219, 434] width 456 height 28
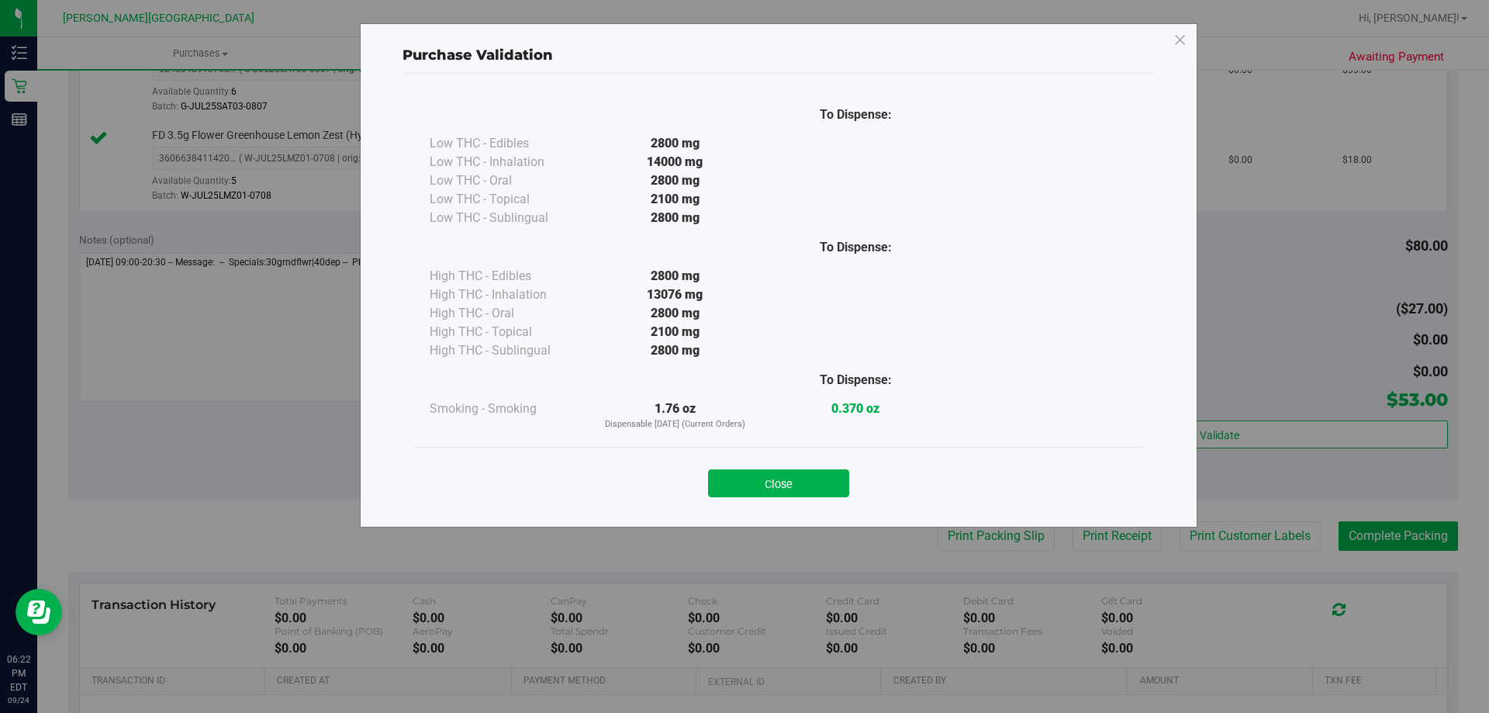
drag, startPoint x: 800, startPoint y: 493, endPoint x: 975, endPoint y: 572, distance: 191.3
click at [801, 493] on button "Close" at bounding box center [778, 483] width 141 height 28
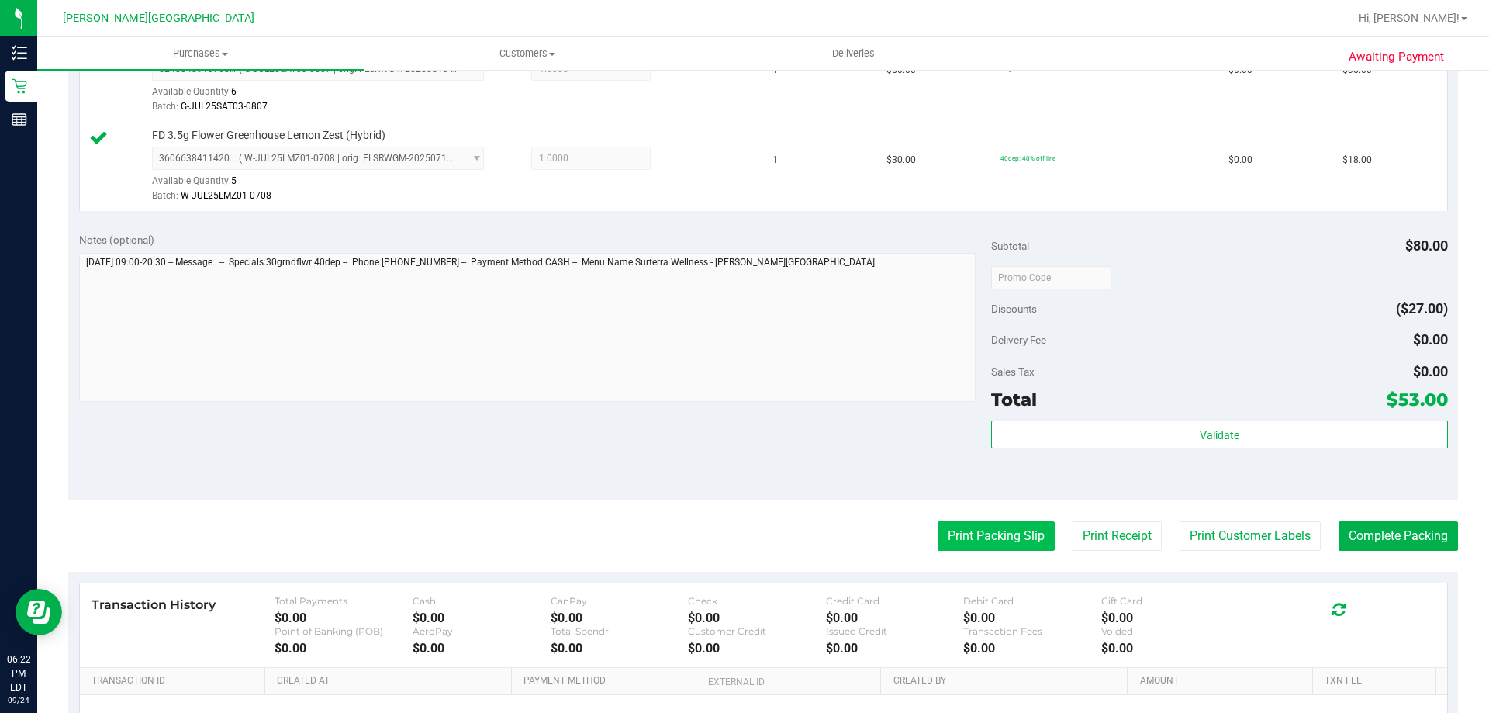
click at [1010, 532] on button "Print Packing Slip" at bounding box center [996, 535] width 117 height 29
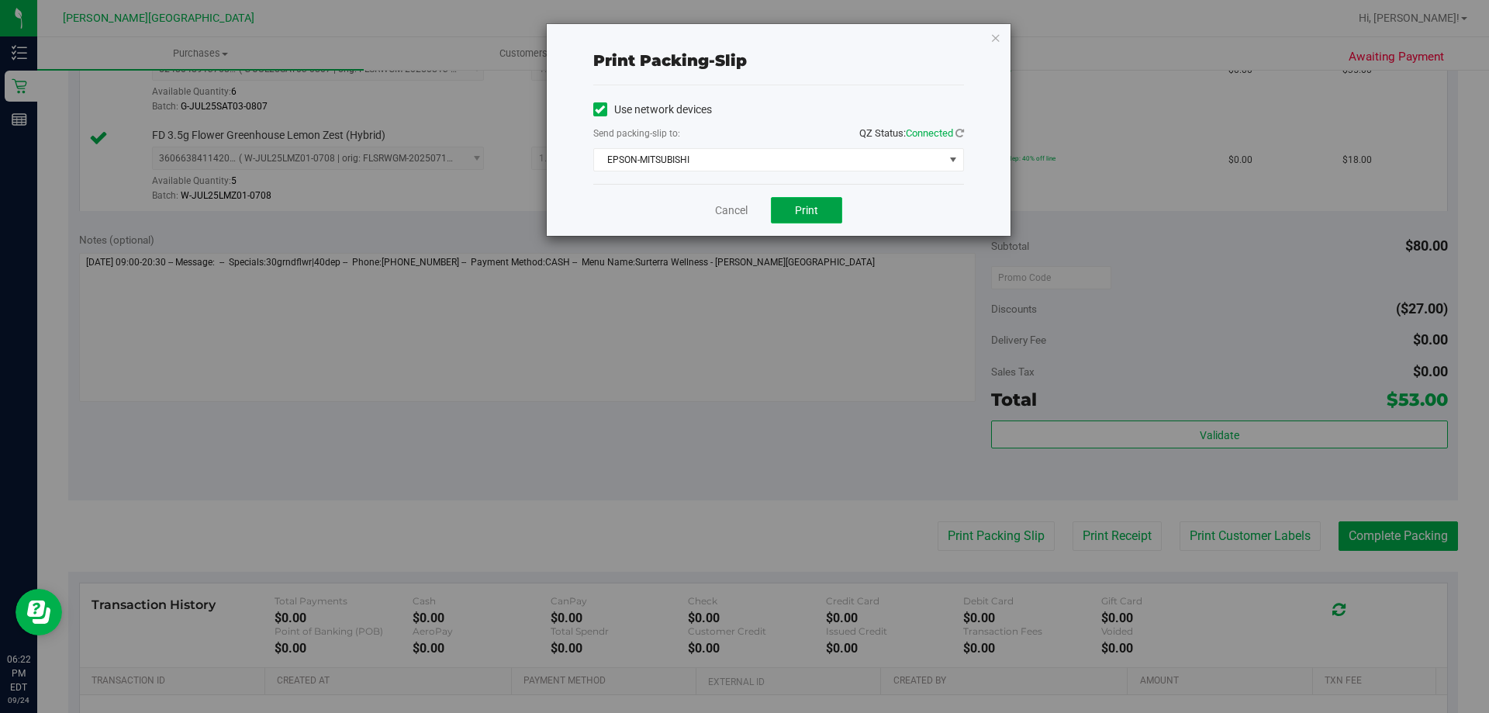
click at [790, 206] on button "Print" at bounding box center [806, 210] width 71 height 26
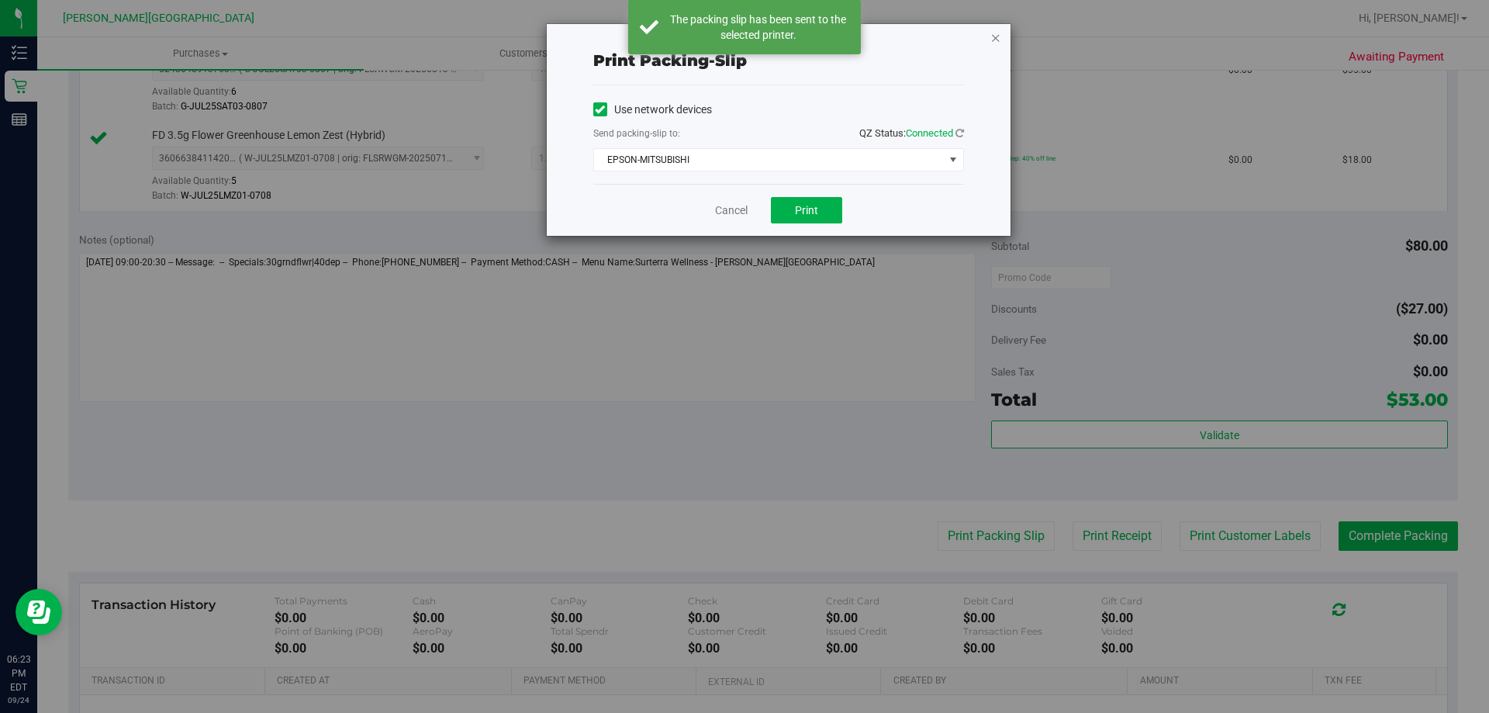
click at [1000, 42] on icon "button" at bounding box center [995, 37] width 11 height 19
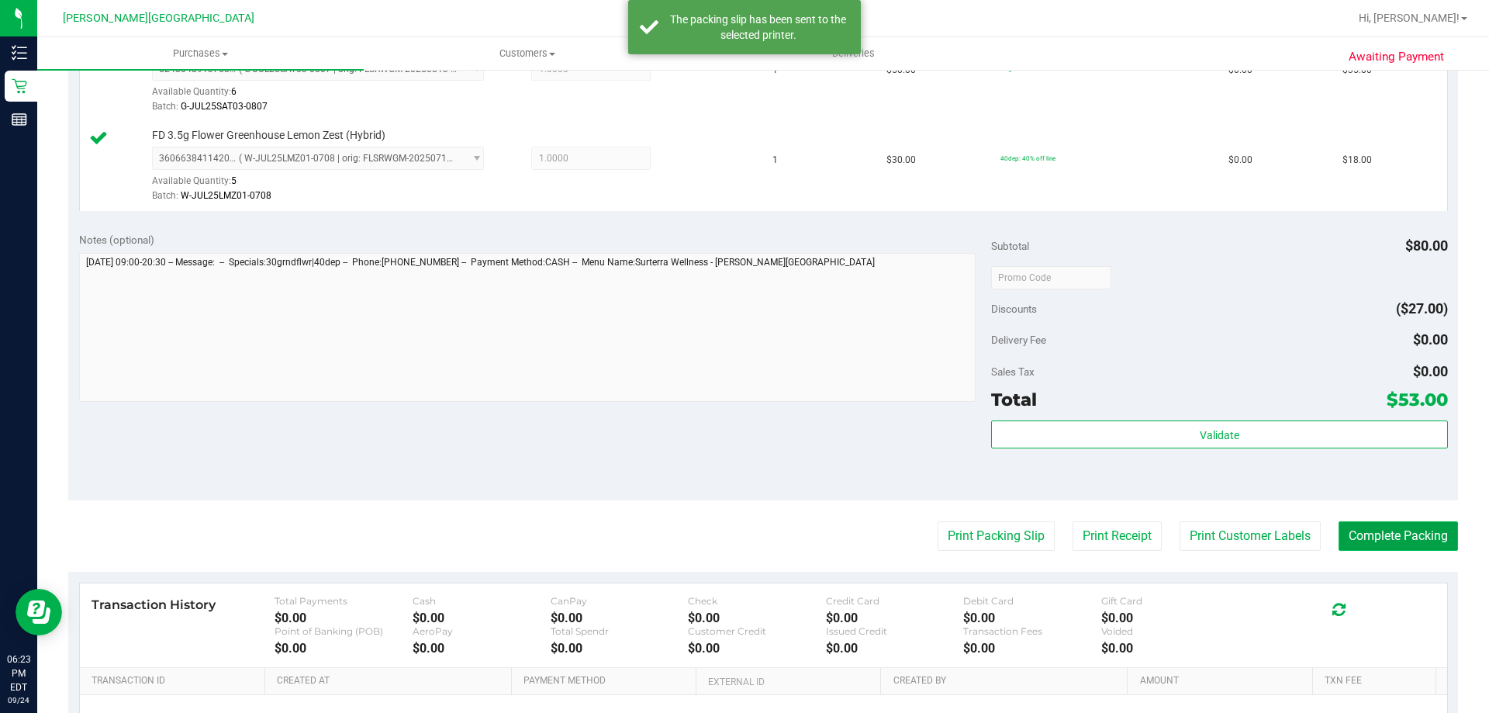
click at [1358, 537] on button "Complete Packing" at bounding box center [1397, 535] width 119 height 29
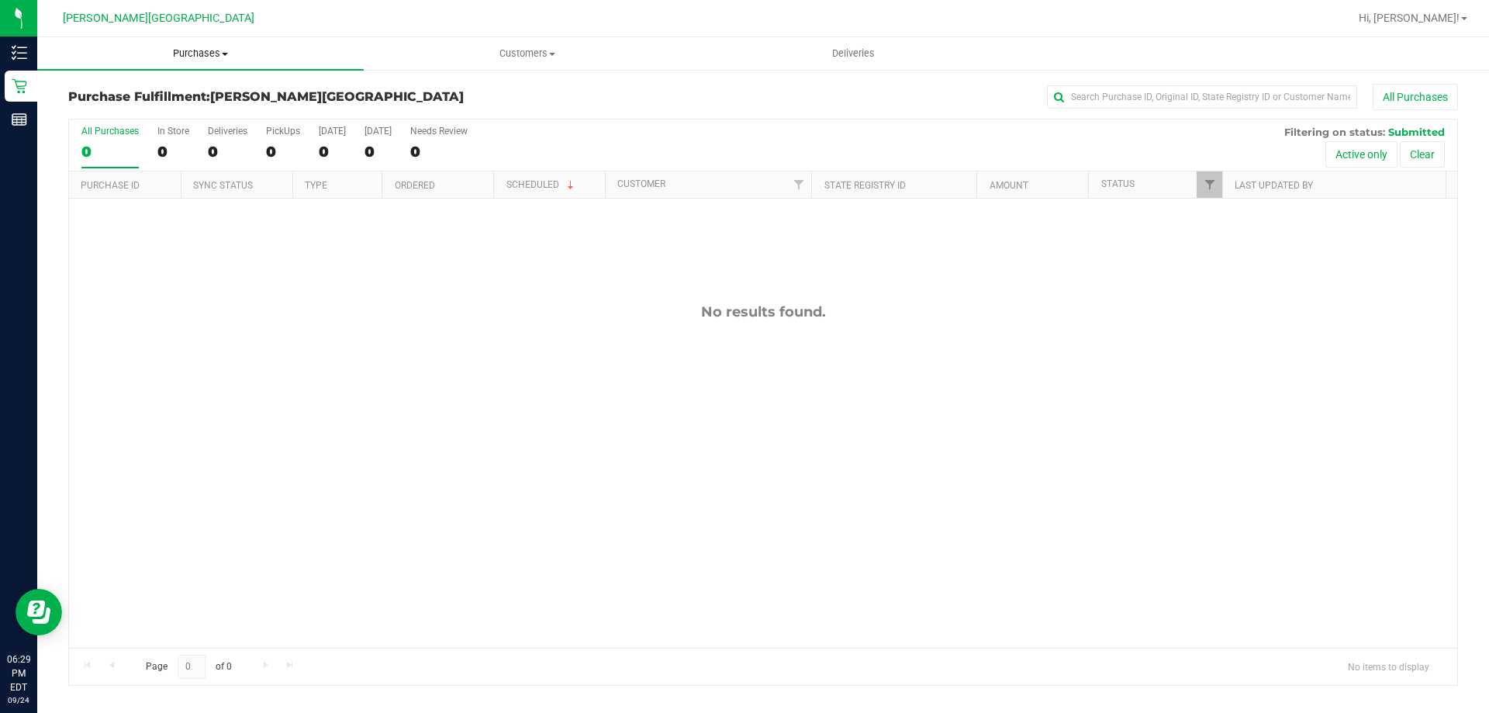
click at [206, 64] on uib-tab-heading "Purchases Summary of purchases Fulfillment All purchases" at bounding box center [200, 53] width 326 height 33
click at [143, 112] on li "Fulfillment" at bounding box center [200, 112] width 326 height 19
click at [600, 354] on div "No results found." at bounding box center [763, 476] width 1388 height 554
click at [480, 97] on h3 "Purchase Fulfillment: [PERSON_NAME][GEOGRAPHIC_DATA]" at bounding box center [299, 97] width 463 height 14
click at [623, 423] on div "No results found." at bounding box center [763, 476] width 1388 height 554
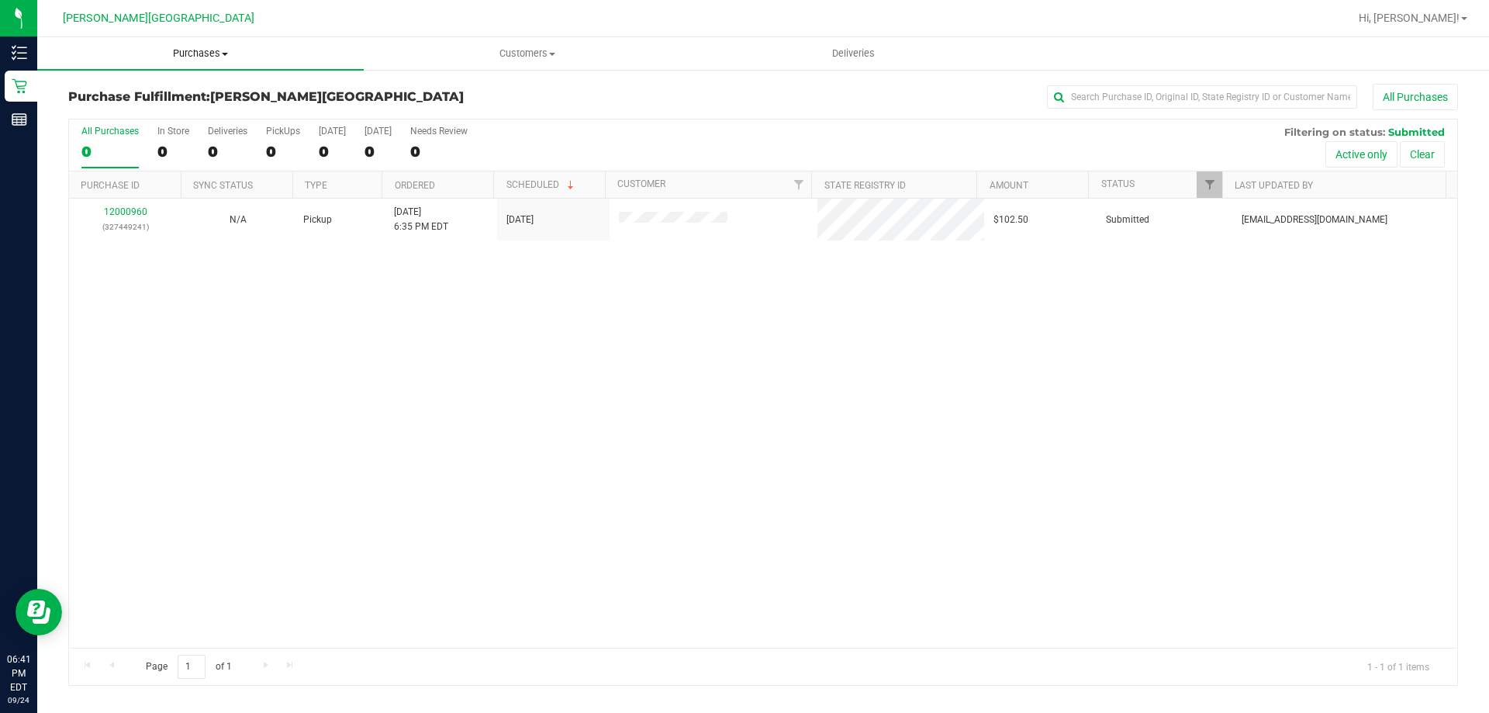
click at [170, 57] on span "Purchases" at bounding box center [200, 54] width 326 height 14
click at [127, 105] on span "Fulfillment" at bounding box center [85, 111] width 96 height 13
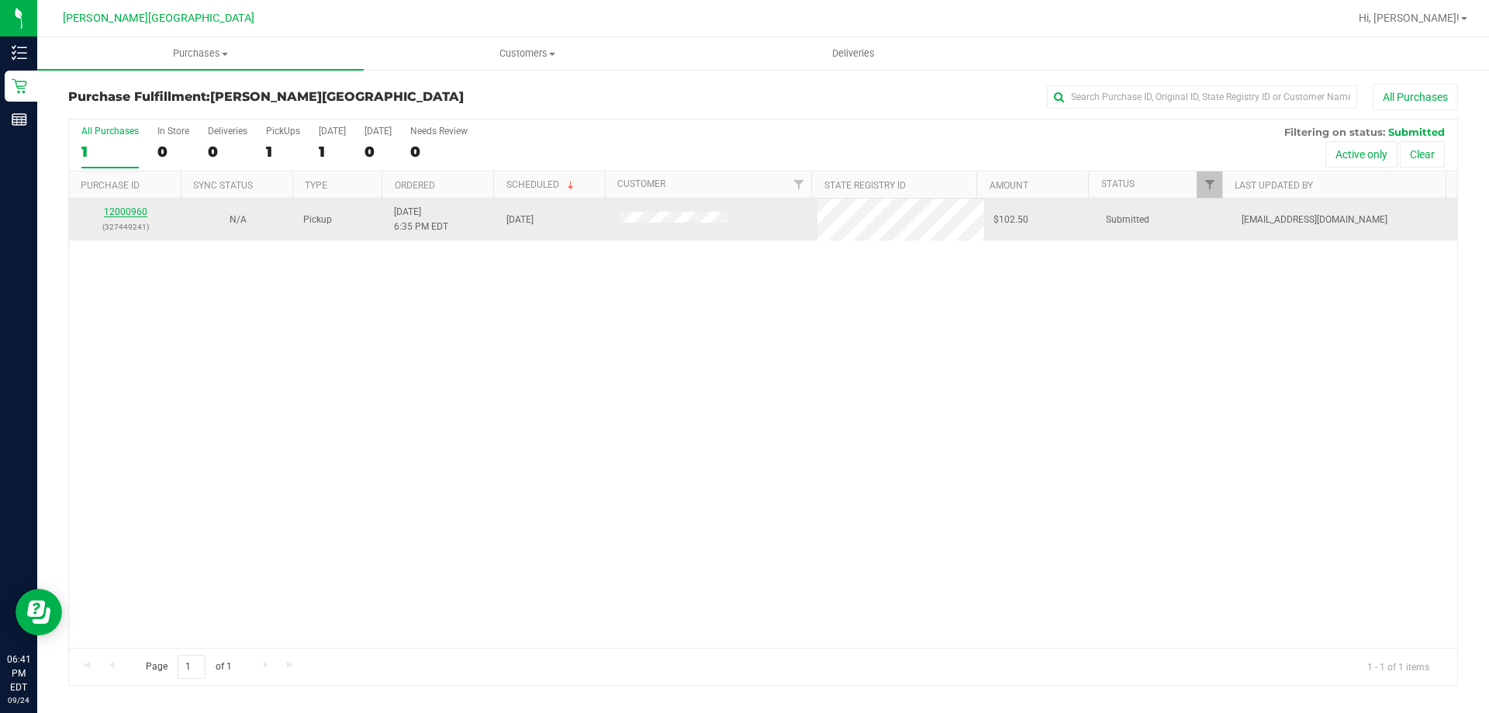
click at [140, 214] on link "12000960" at bounding box center [125, 211] width 43 height 11
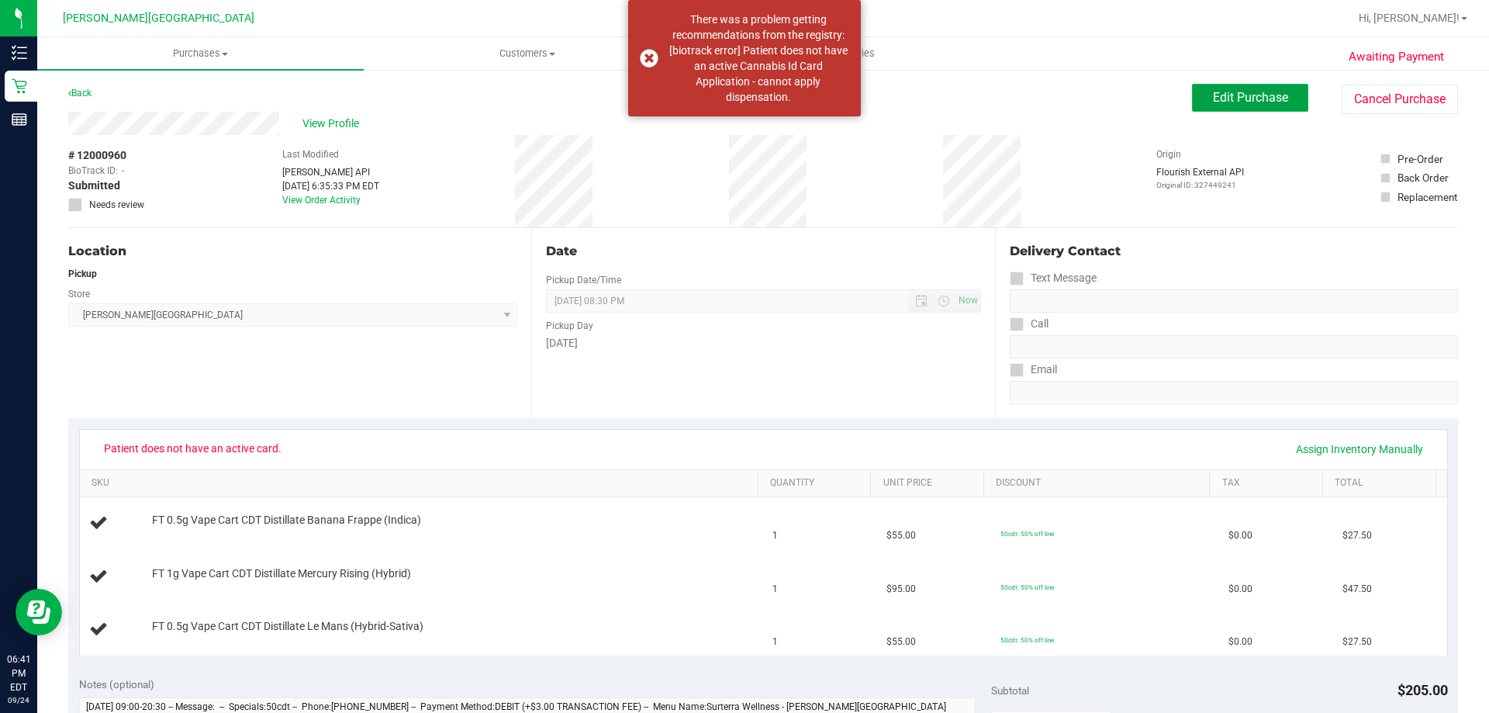
click at [1254, 105] on button "Edit Purchase" at bounding box center [1250, 98] width 116 height 28
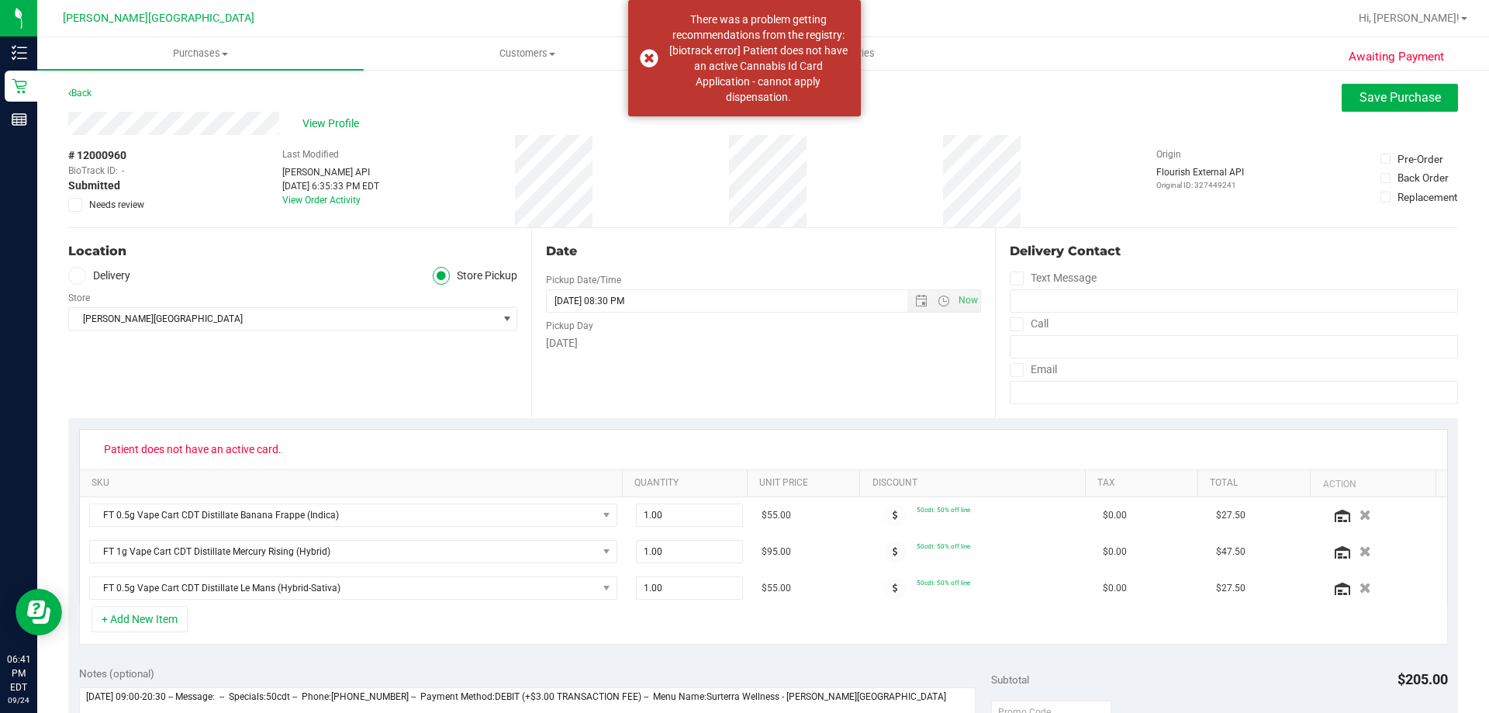
click at [76, 205] on icon at bounding box center [76, 205] width 10 height 0
click at [0, 0] on input "Needs review" at bounding box center [0, 0] width 0 height 0
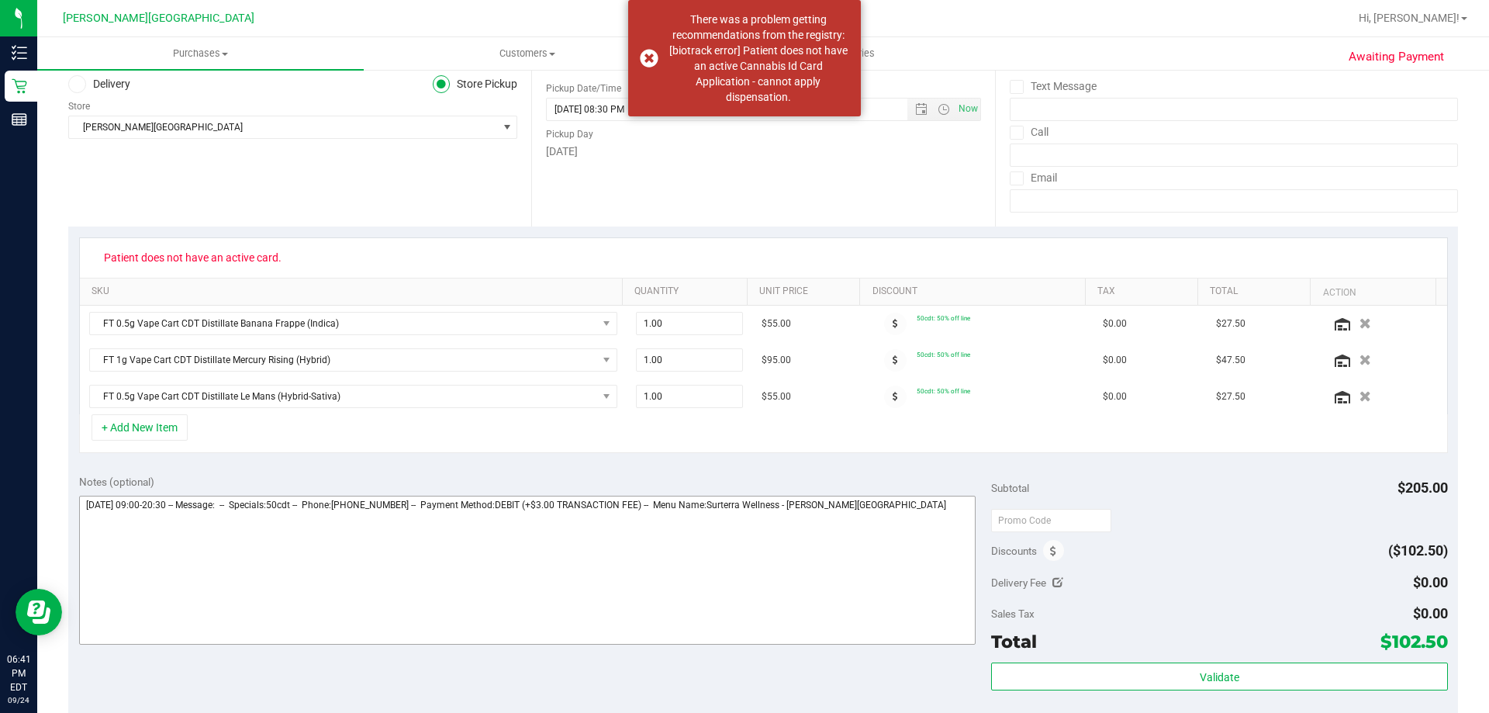
scroll to position [233, 0]
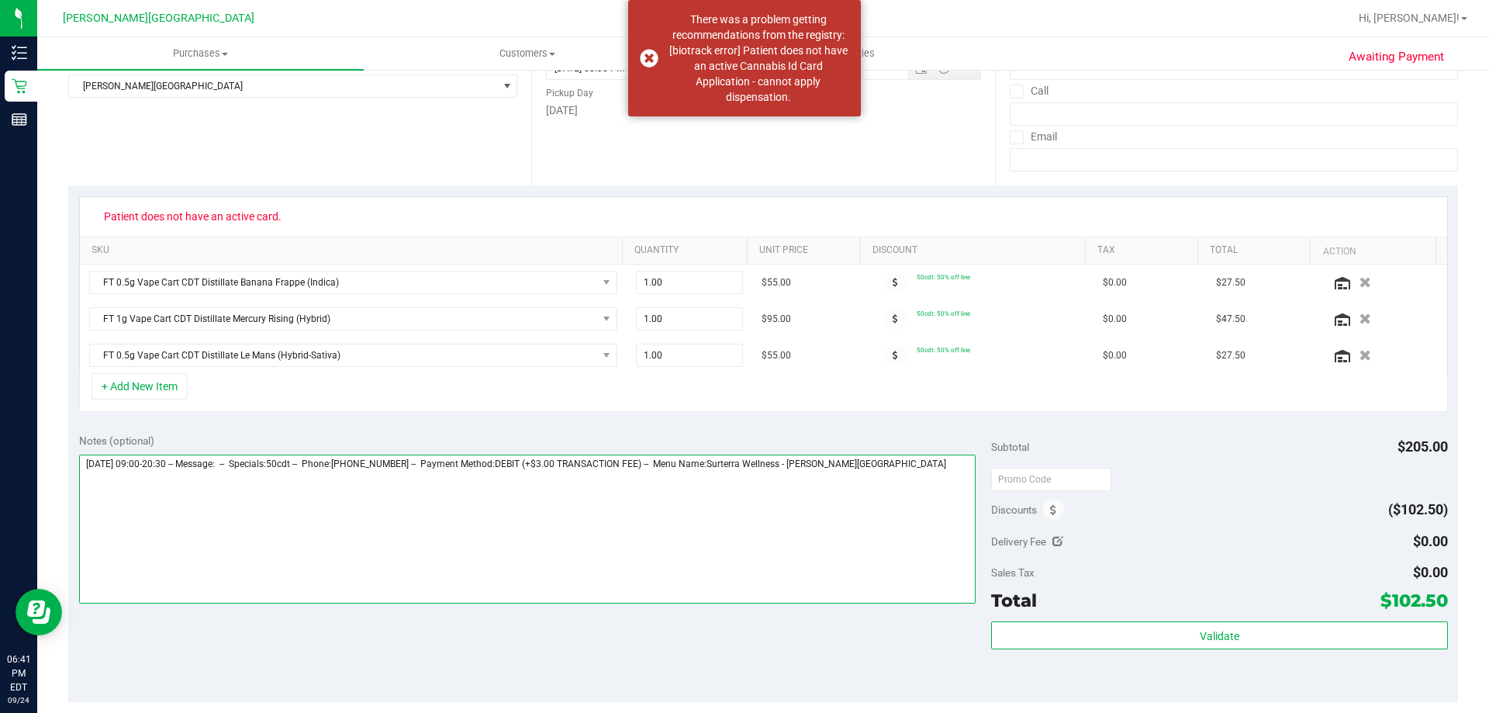
click at [922, 475] on textarea at bounding box center [527, 528] width 897 height 149
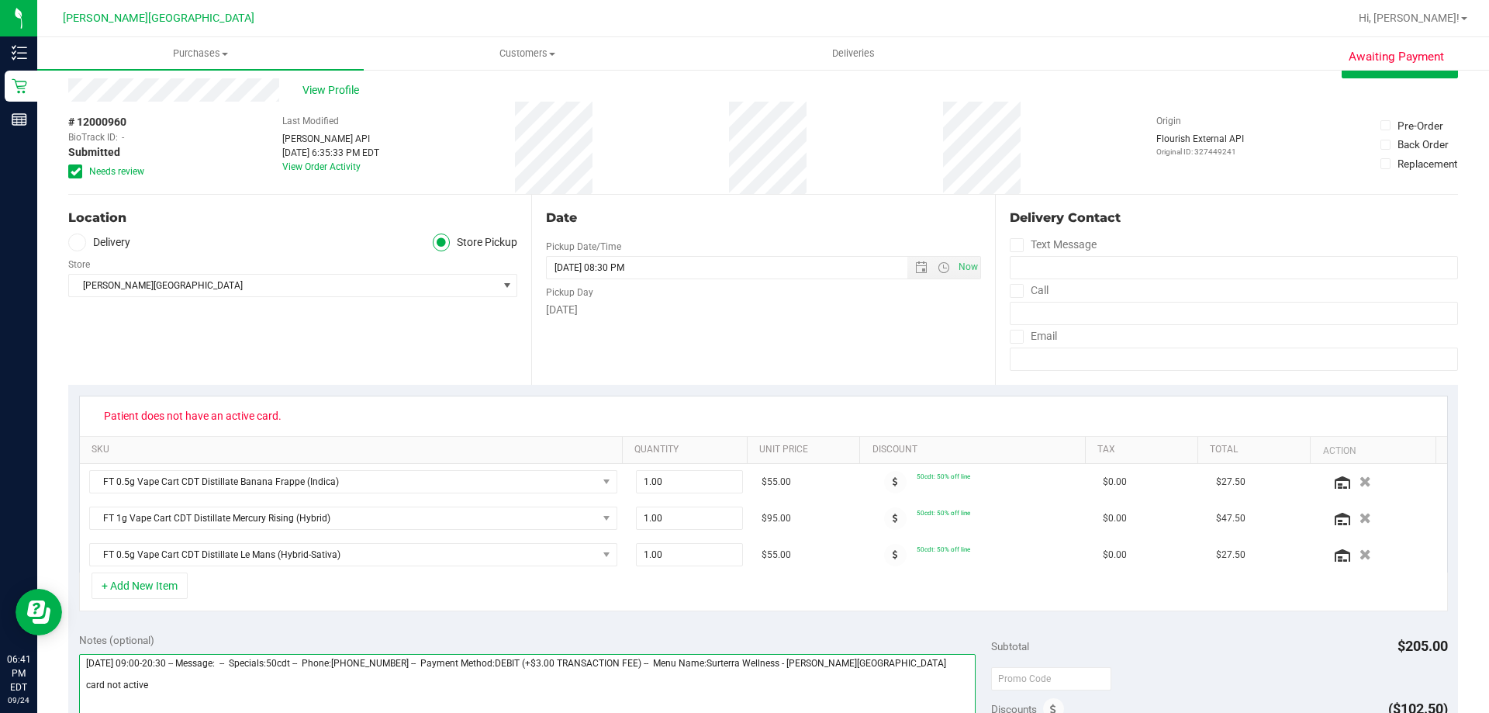
scroll to position [0, 0]
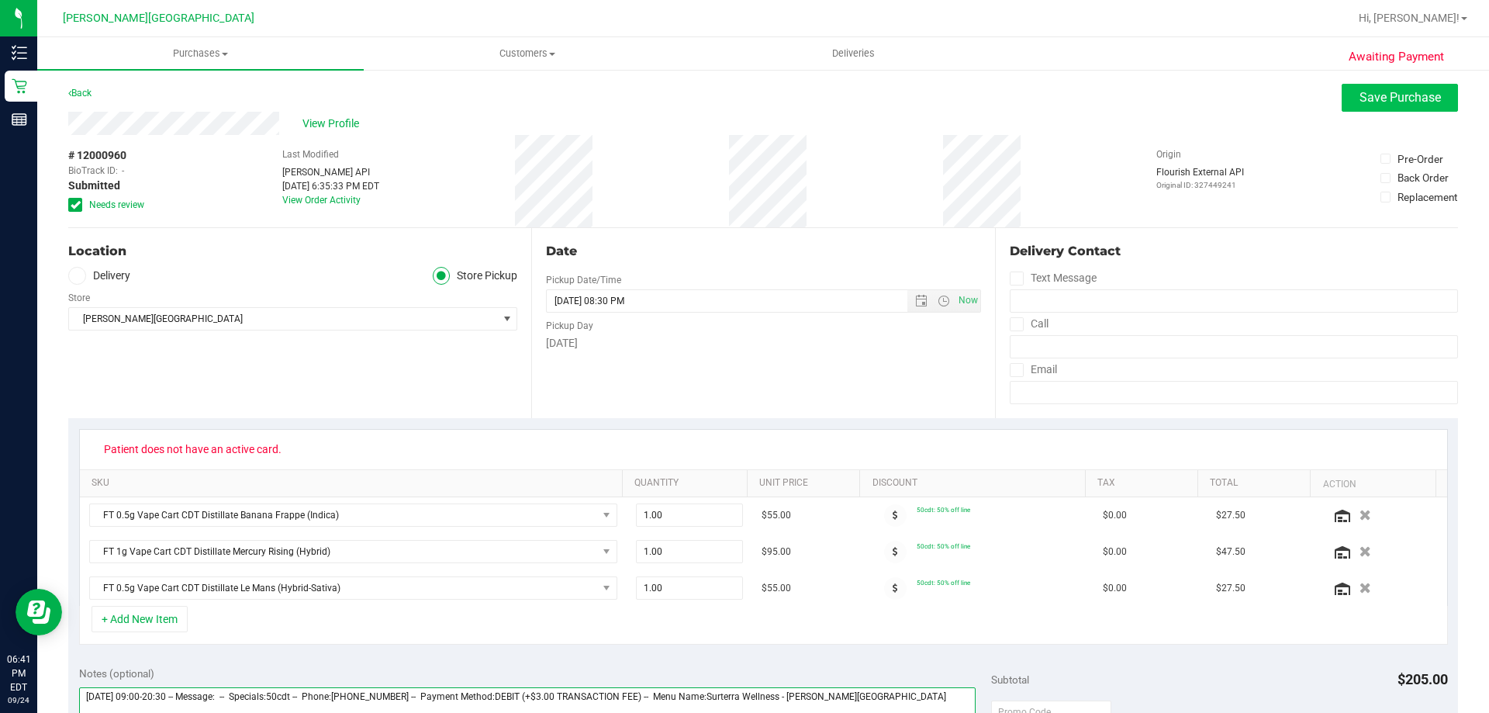
type textarea "[DATE] 09:00-20:30 -- Message: -- Specials:50cdt -- Phone:[PHONE_NUMBER] -- Pay…"
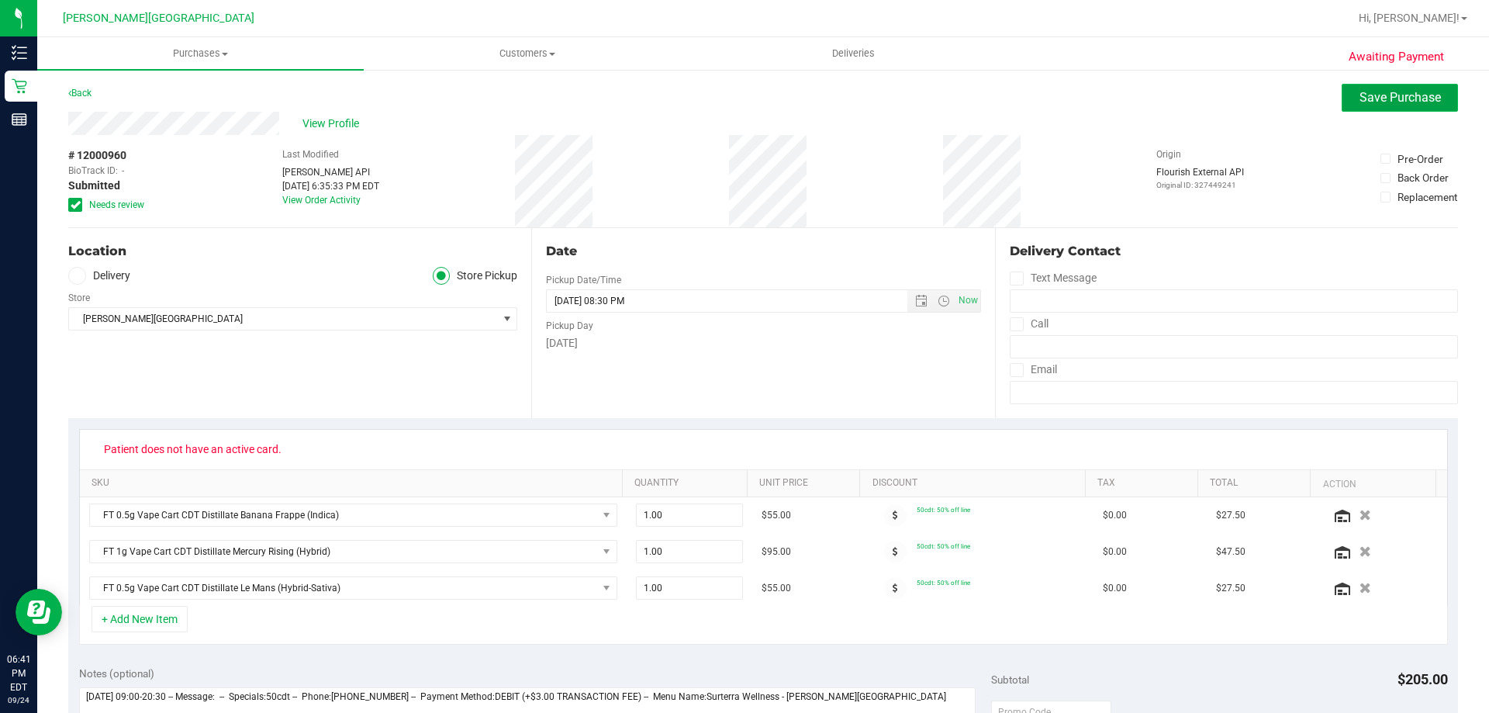
click at [1362, 92] on span "Save Purchase" at bounding box center [1399, 97] width 81 height 15
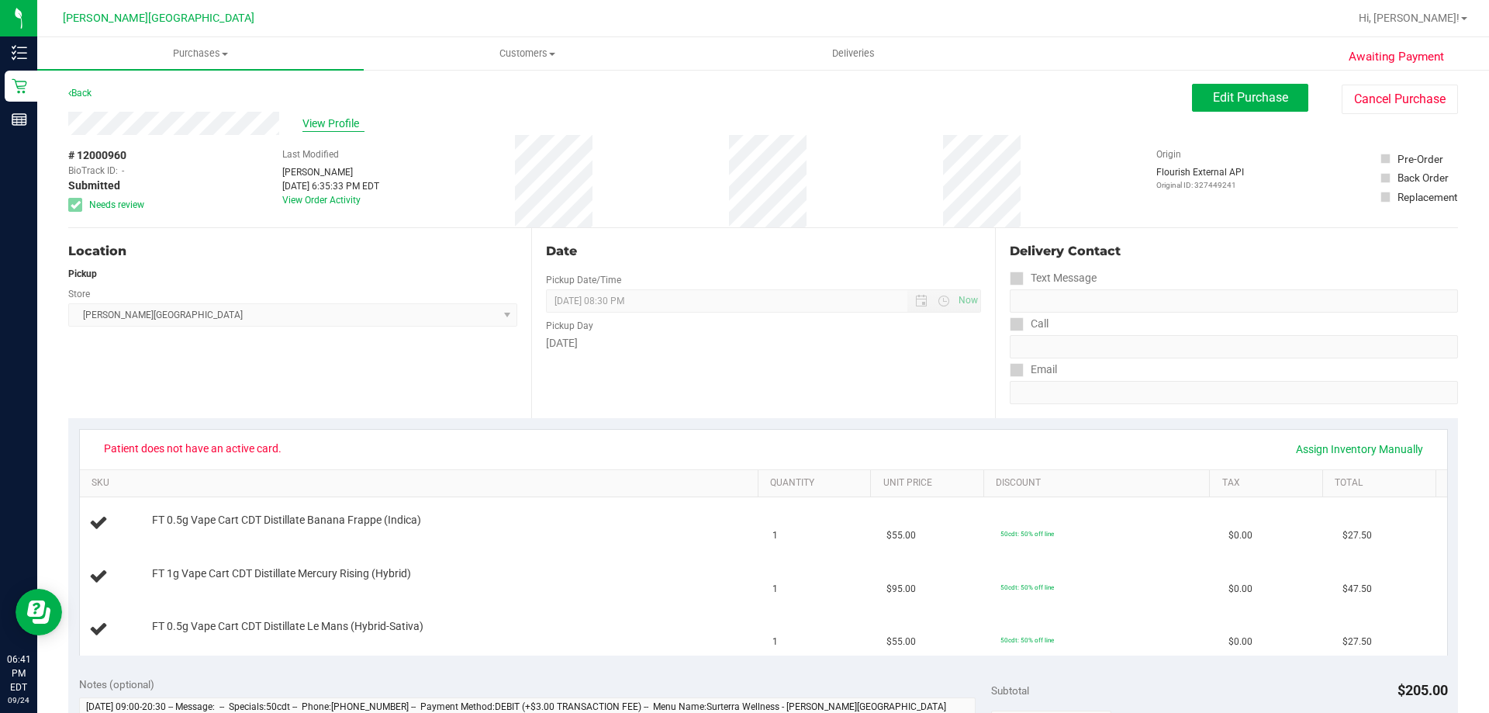
click at [313, 121] on span "View Profile" at bounding box center [333, 124] width 62 height 16
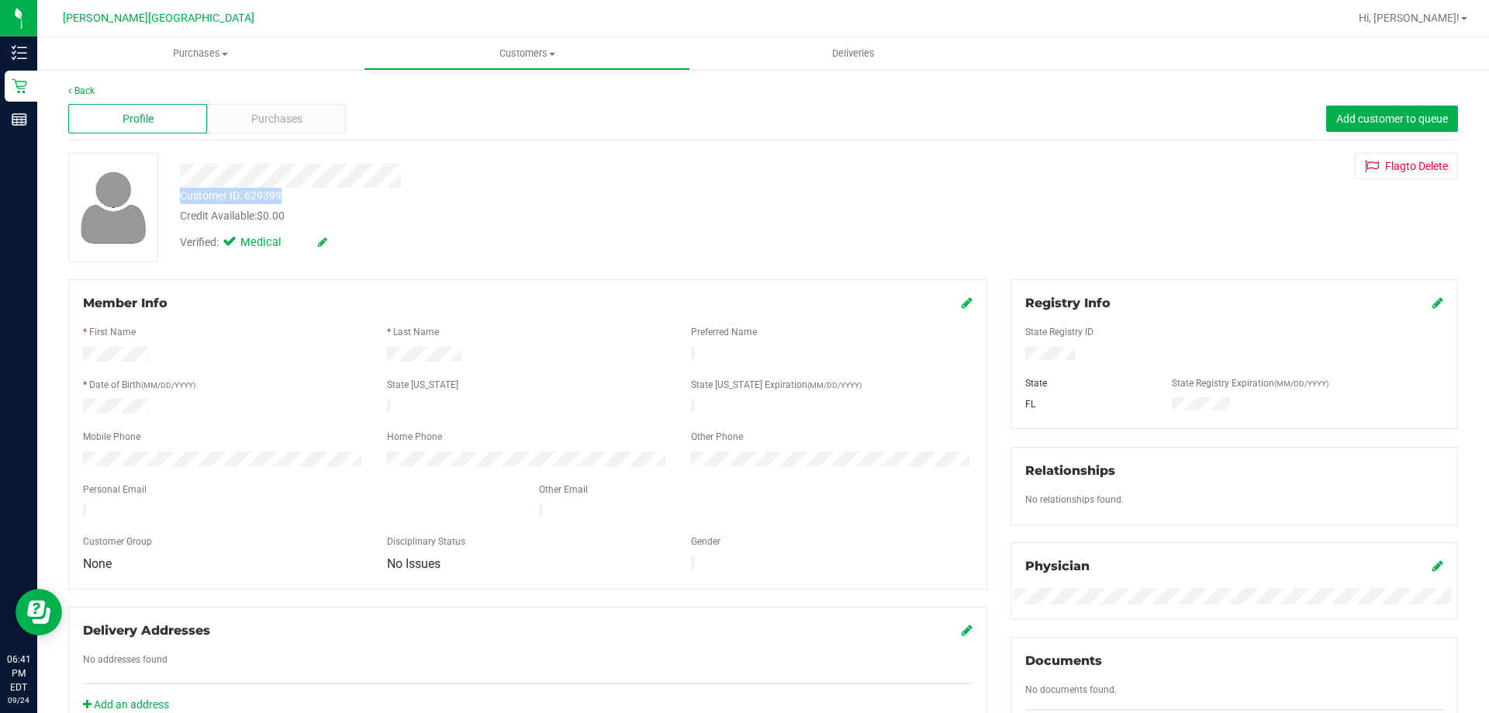
drag, startPoint x: 296, startPoint y: 199, endPoint x: 180, endPoint y: 199, distance: 116.3
click at [180, 199] on div "Customer ID: 629399 Credit Available: $0.00" at bounding box center [521, 206] width 706 height 36
copy div "Customer ID: 629399"
click at [322, 126] on div "Purchases" at bounding box center [276, 118] width 139 height 29
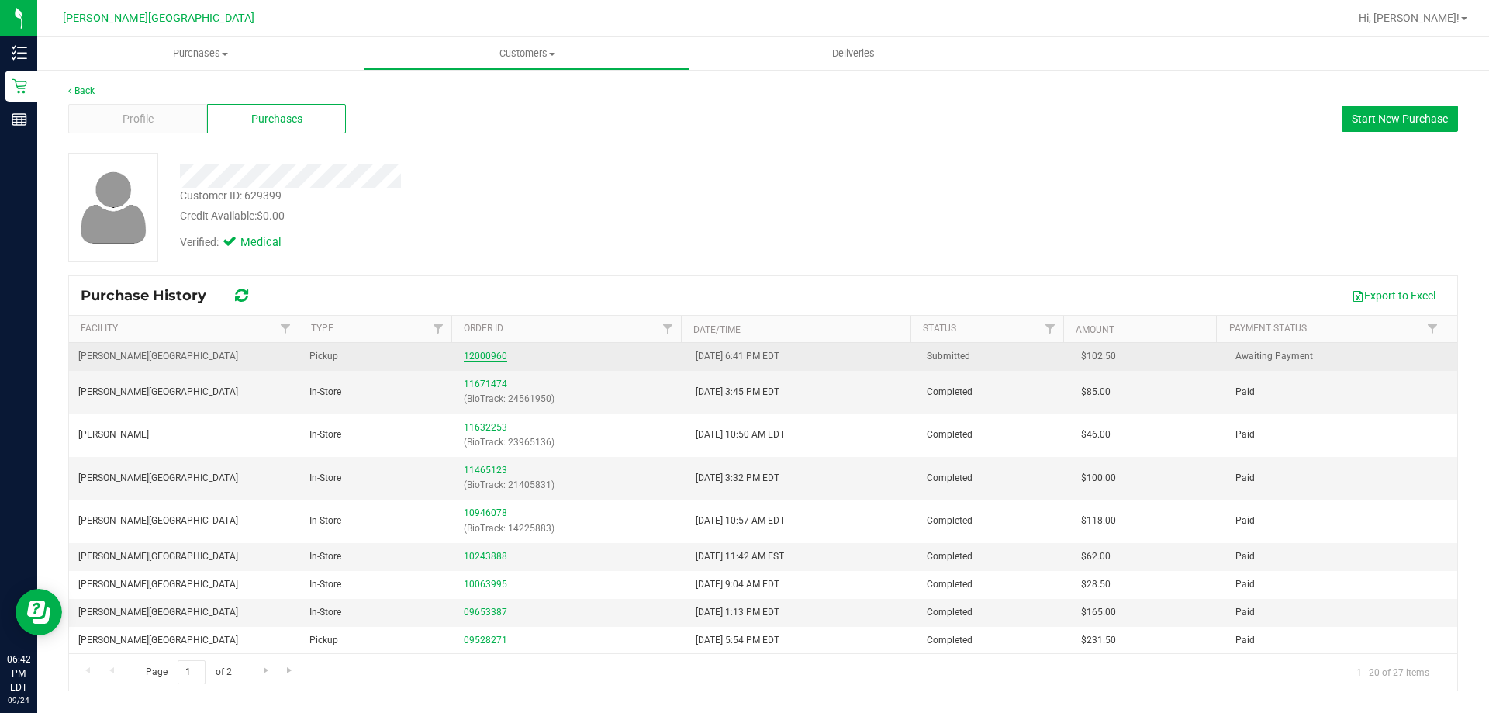
click at [490, 352] on link "12000960" at bounding box center [485, 356] width 43 height 11
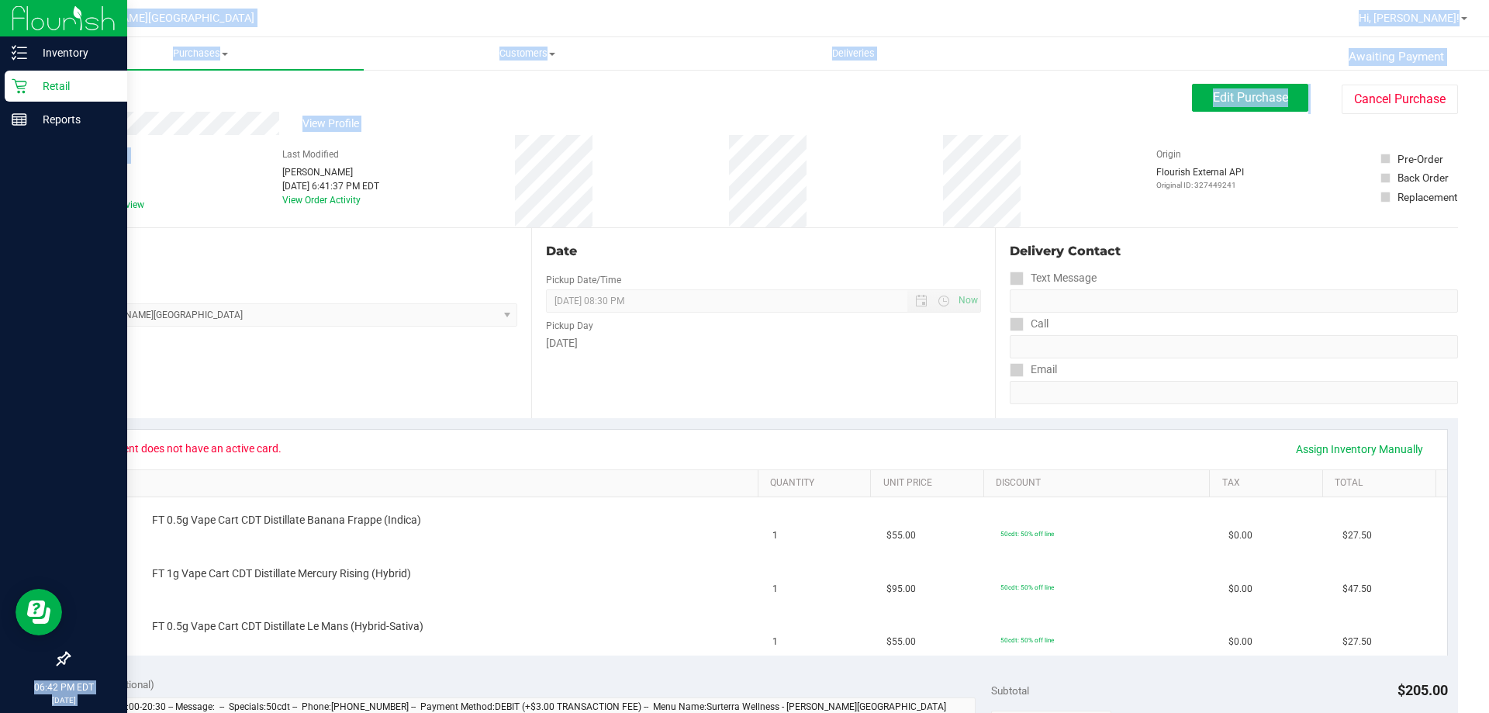
drag, startPoint x: 143, startPoint y: 155, endPoint x: 17, endPoint y: 157, distance: 125.6
click at [17, 157] on div "Inventory Retail Reports 06:42 PM EDT [DATE] 09/24 [PERSON_NAME][GEOGRAPHIC_DAT…" at bounding box center [744, 356] width 1489 height 713
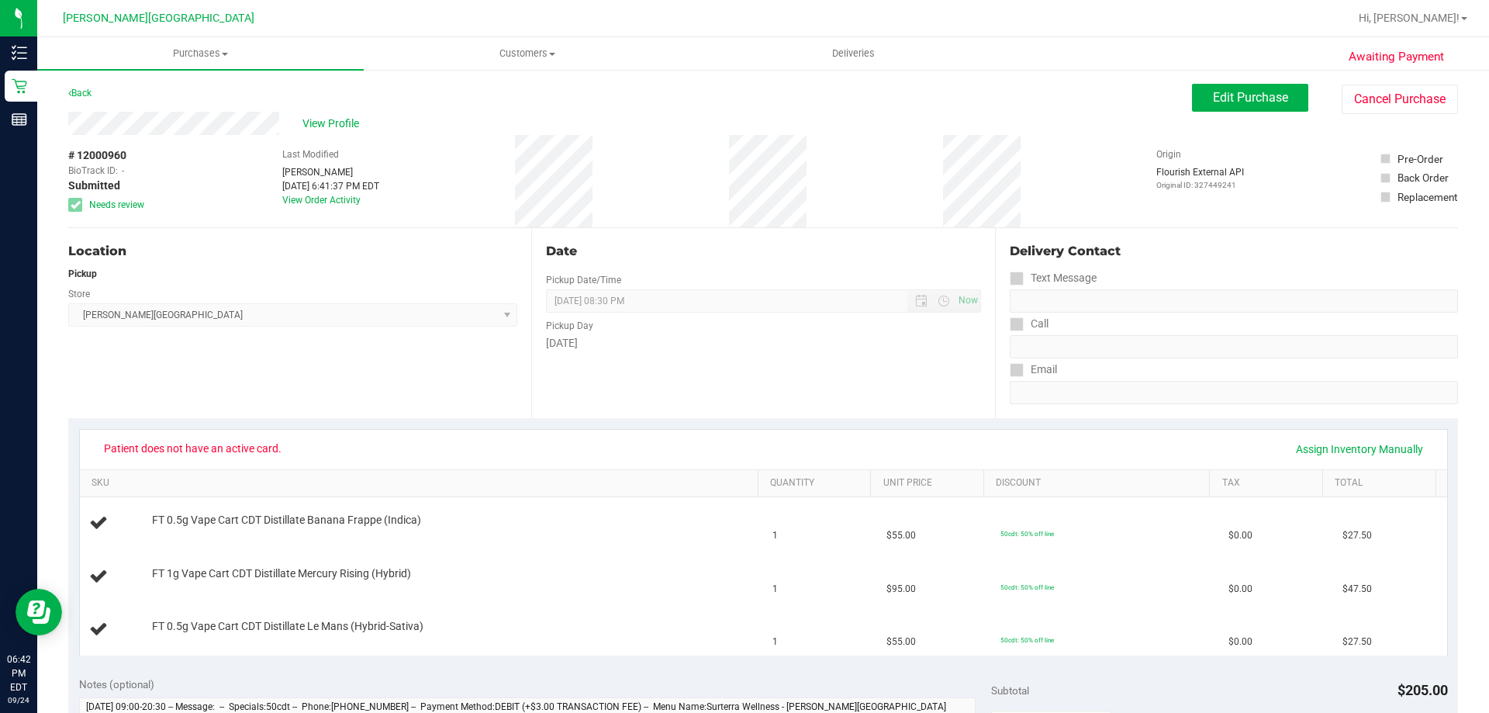
click at [200, 177] on div "# 12000960 BioTrack ID: - Submitted Needs review Last Modified [PERSON_NAME] [D…" at bounding box center [763, 181] width 1390 height 92
drag, startPoint x: 140, startPoint y: 152, endPoint x: 71, endPoint y: 157, distance: 68.5
click at [71, 157] on div "# 12000960 BioTrack ID: - Submitted Needs review" at bounding box center [107, 179] width 78 height 64
click at [169, 198] on div "# 12000960 BioTrack ID: - Submitted Needs review Last Modified [PERSON_NAME] [D…" at bounding box center [763, 181] width 1390 height 92
drag, startPoint x: 126, startPoint y: 159, endPoint x: 64, endPoint y: 163, distance: 62.2
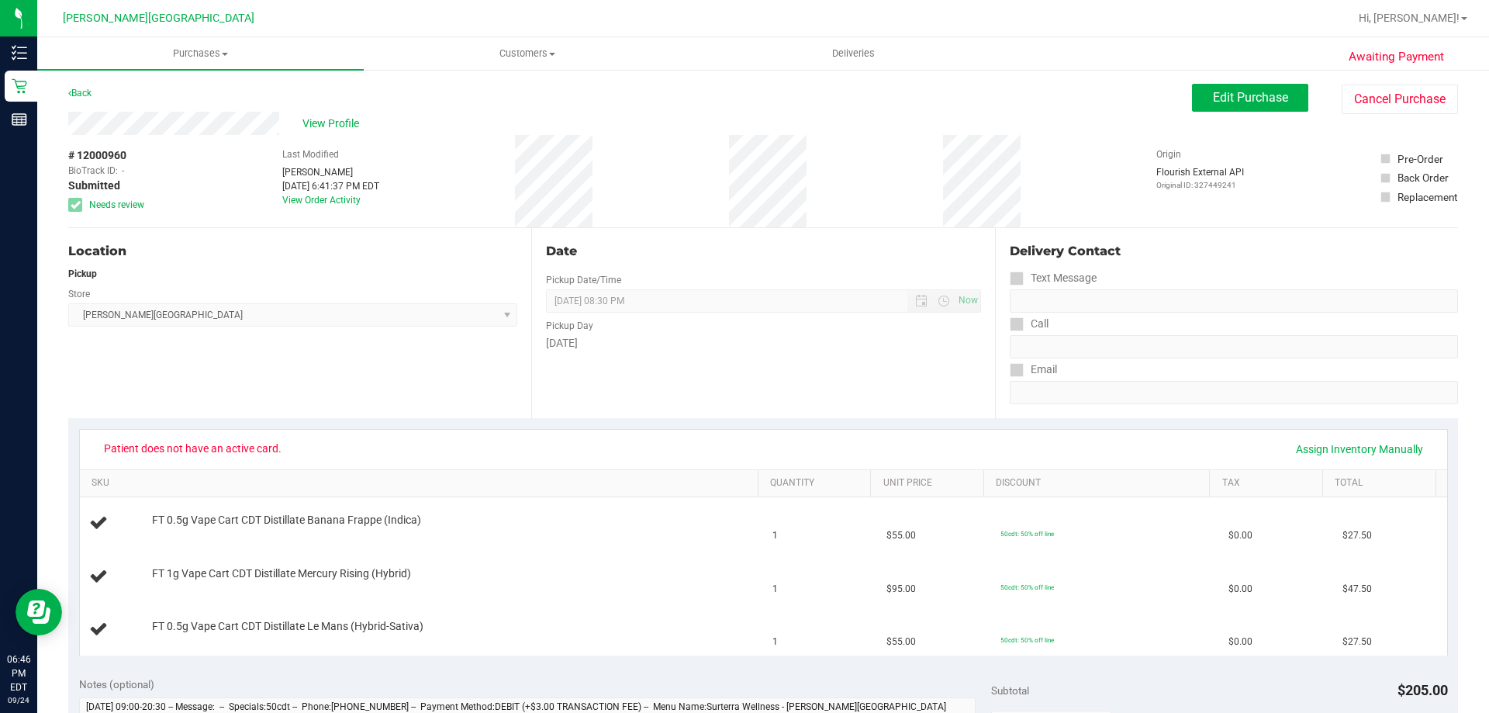
click at [64, 163] on div "Awaiting Payment Back Edit Purchase Cancel Purchase View Profile # 12000960 Bio…" at bounding box center [763, 702] width 1452 height 1269
copy span "# 12000960"
click at [199, 58] on span "Purchases" at bounding box center [200, 54] width 326 height 14
click at [134, 112] on li "Fulfillment" at bounding box center [200, 112] width 326 height 19
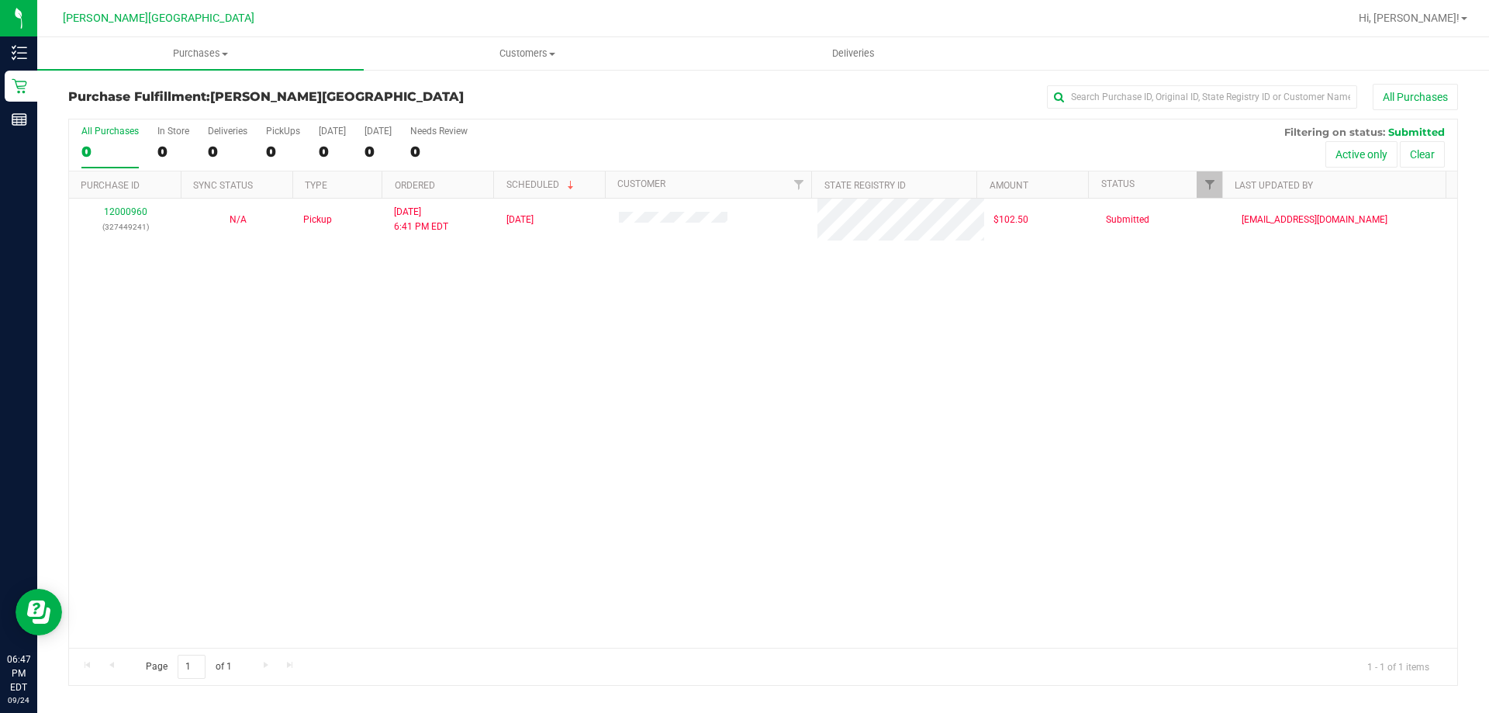
click at [888, 280] on div "12000960 (327449241) N/A Pickup [DATE] 6:41 PM EDT 9/24/2025 $102.50 Submitted …" at bounding box center [763, 423] width 1388 height 449
click at [1251, 455] on div "12000960 (327449241) N/A Pickup [DATE] 6:41 PM EDT 9/24/2025 $102.50 Submitted …" at bounding box center [763, 423] width 1388 height 449
